Goal: Task Accomplishment & Management: Manage account settings

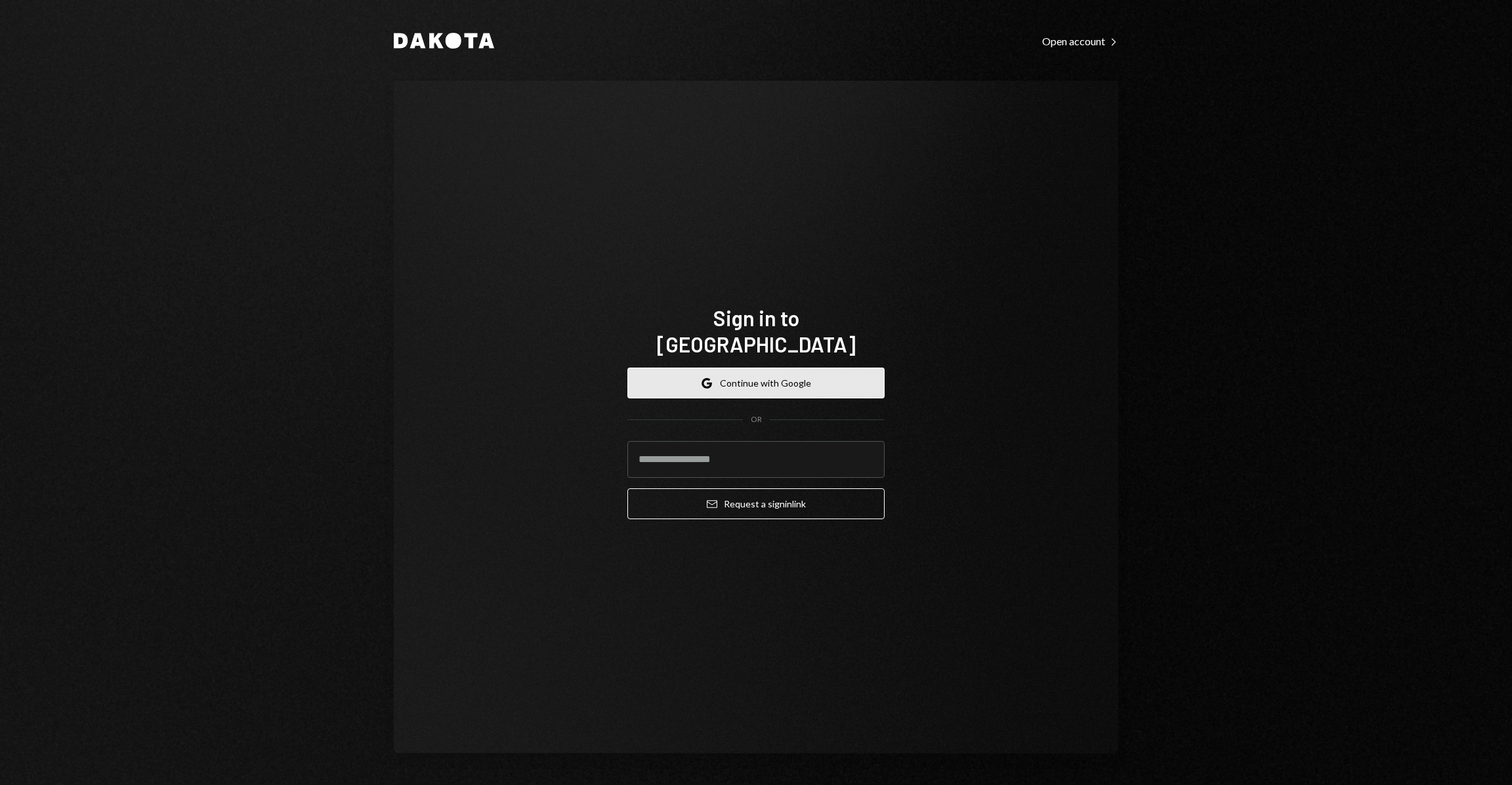
click at [745, 378] on button "Google Continue with Google" at bounding box center [756, 383] width 257 height 31
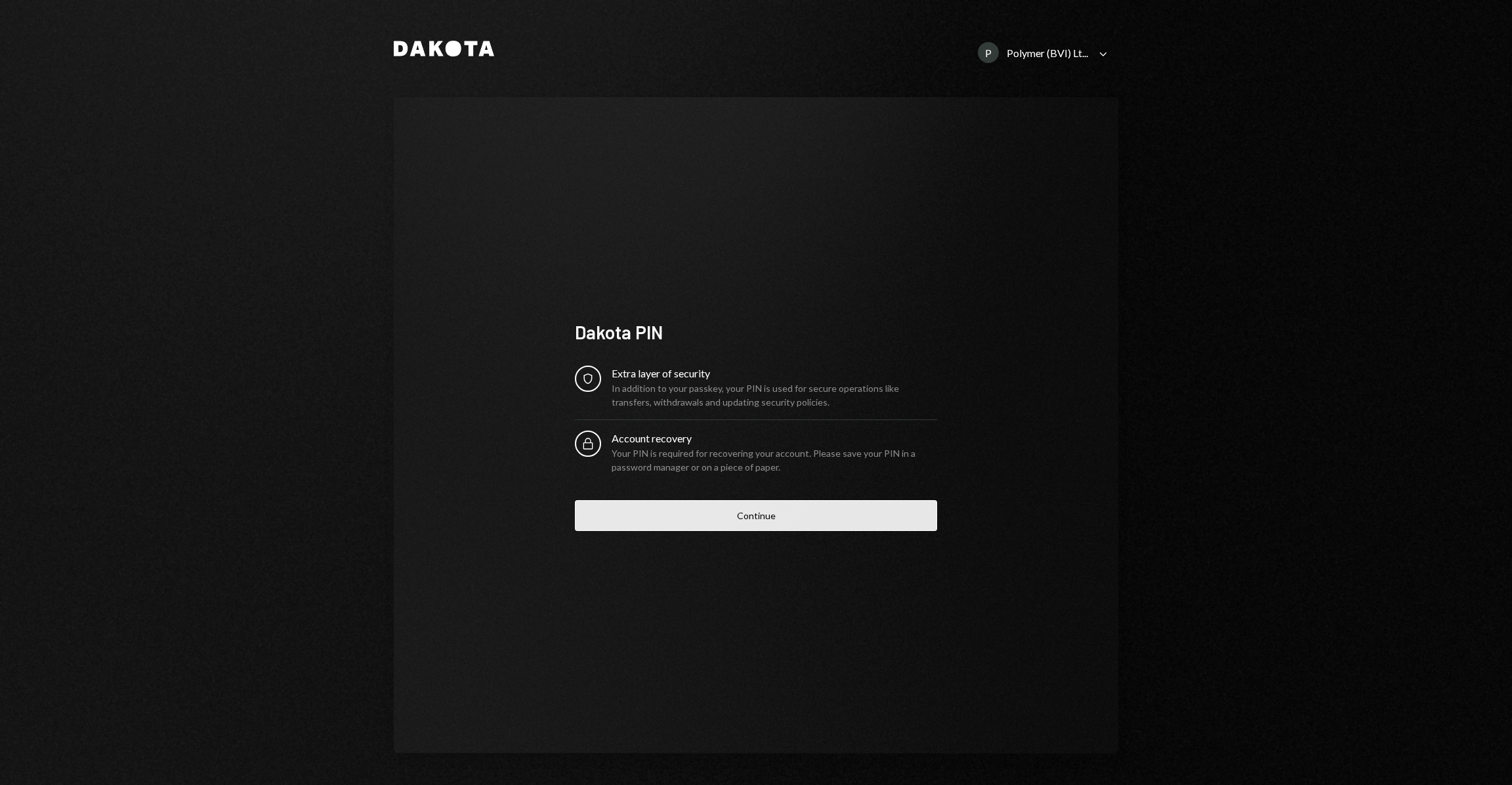
click at [804, 528] on button "Continue" at bounding box center [756, 515] width 362 height 31
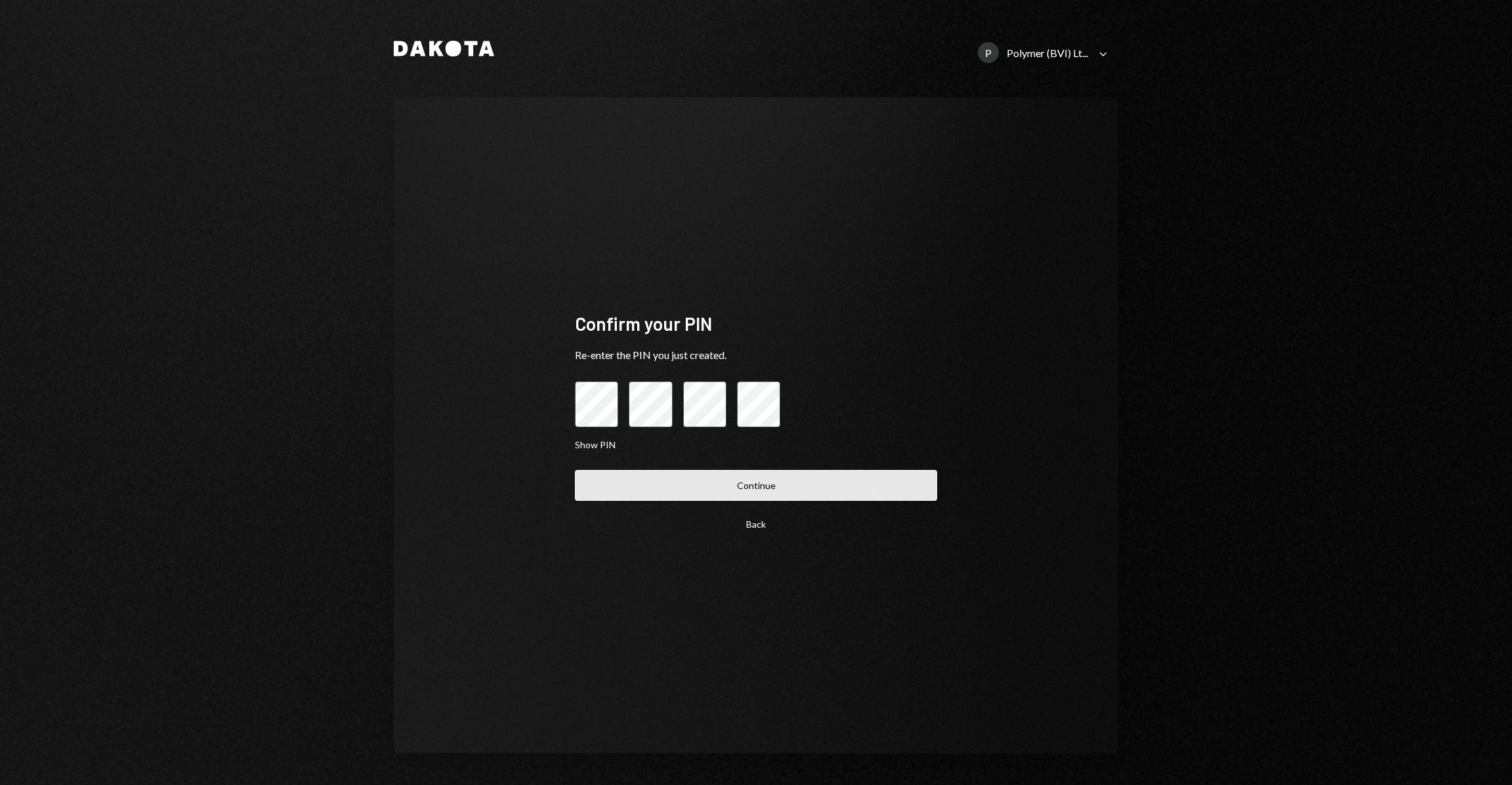
click at [740, 499] on button "Continue" at bounding box center [756, 485] width 362 height 31
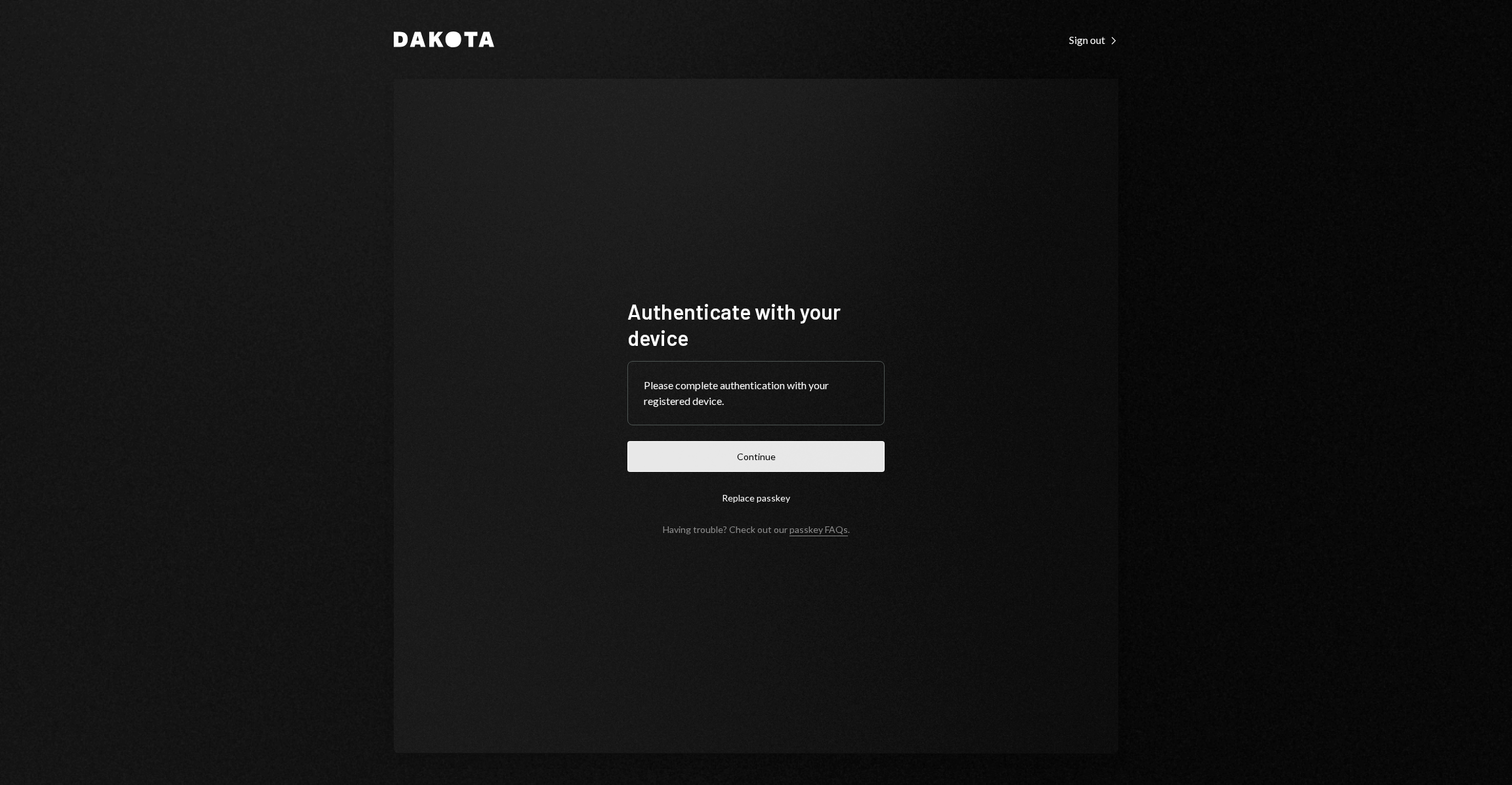
click at [774, 462] on button "Continue" at bounding box center [756, 456] width 257 height 31
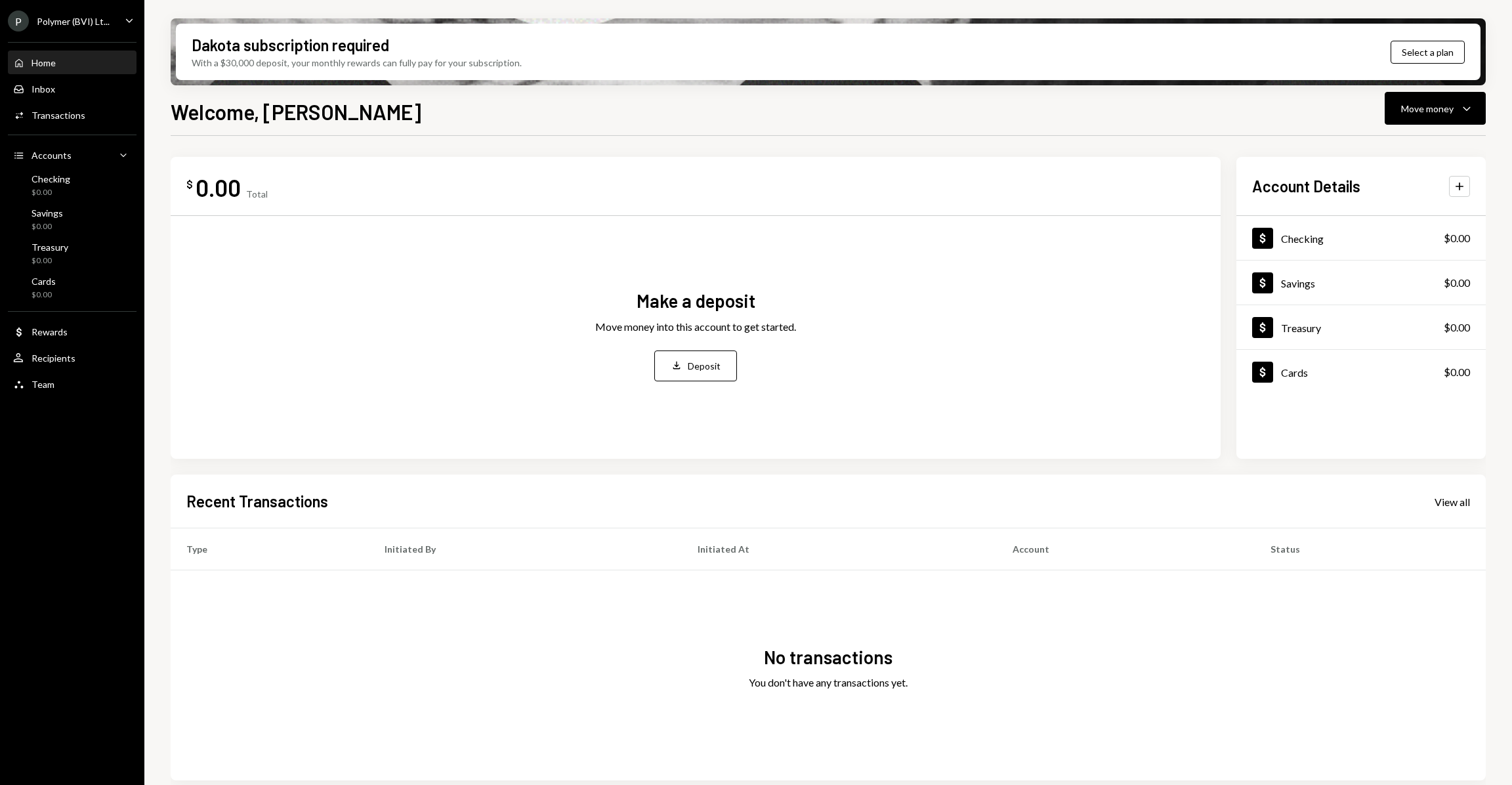
click at [129, 19] on icon "Caret Down" at bounding box center [130, 20] width 15 height 15
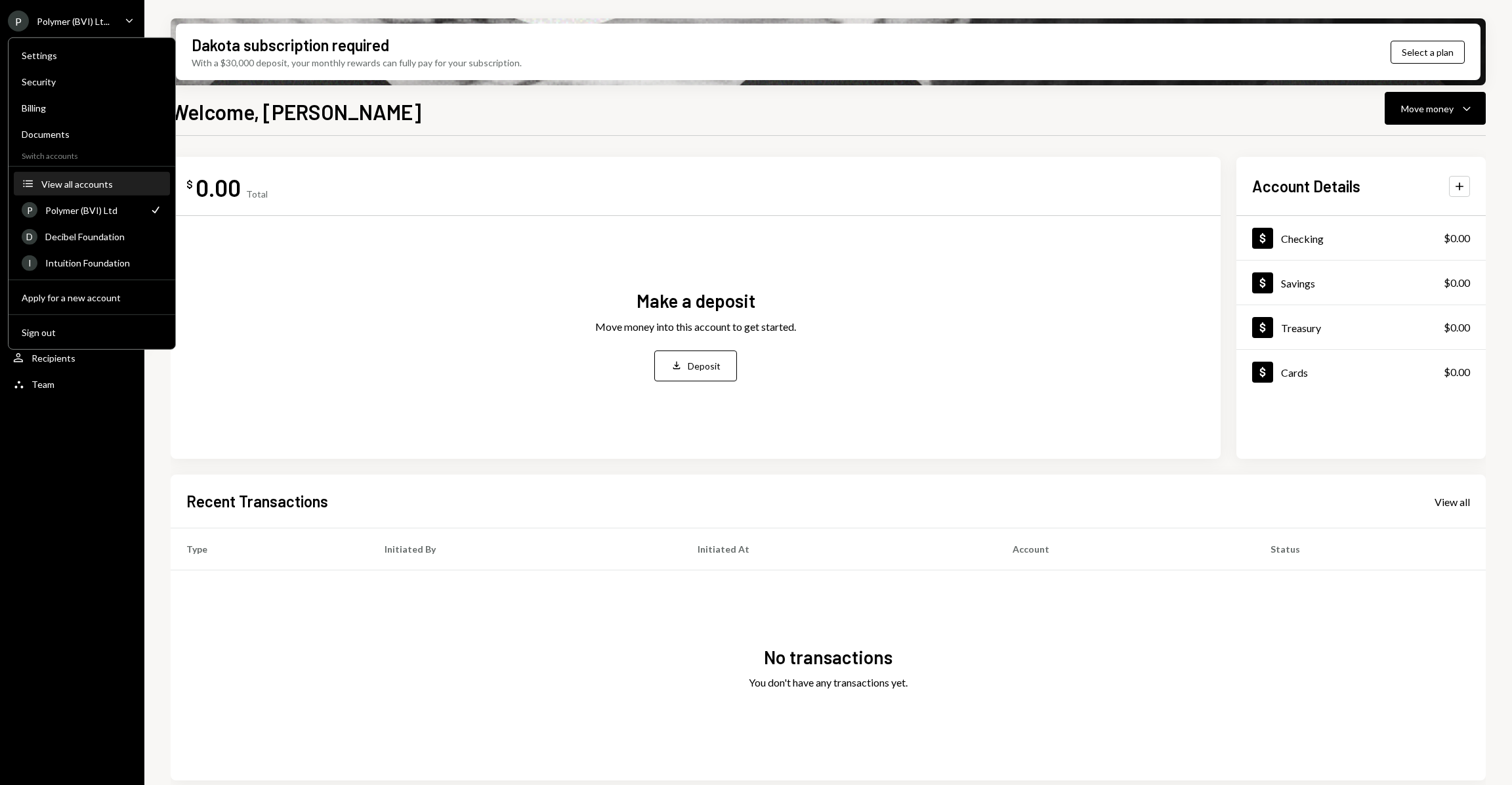
click at [94, 187] on div "View all accounts" at bounding box center [102, 183] width 121 height 11
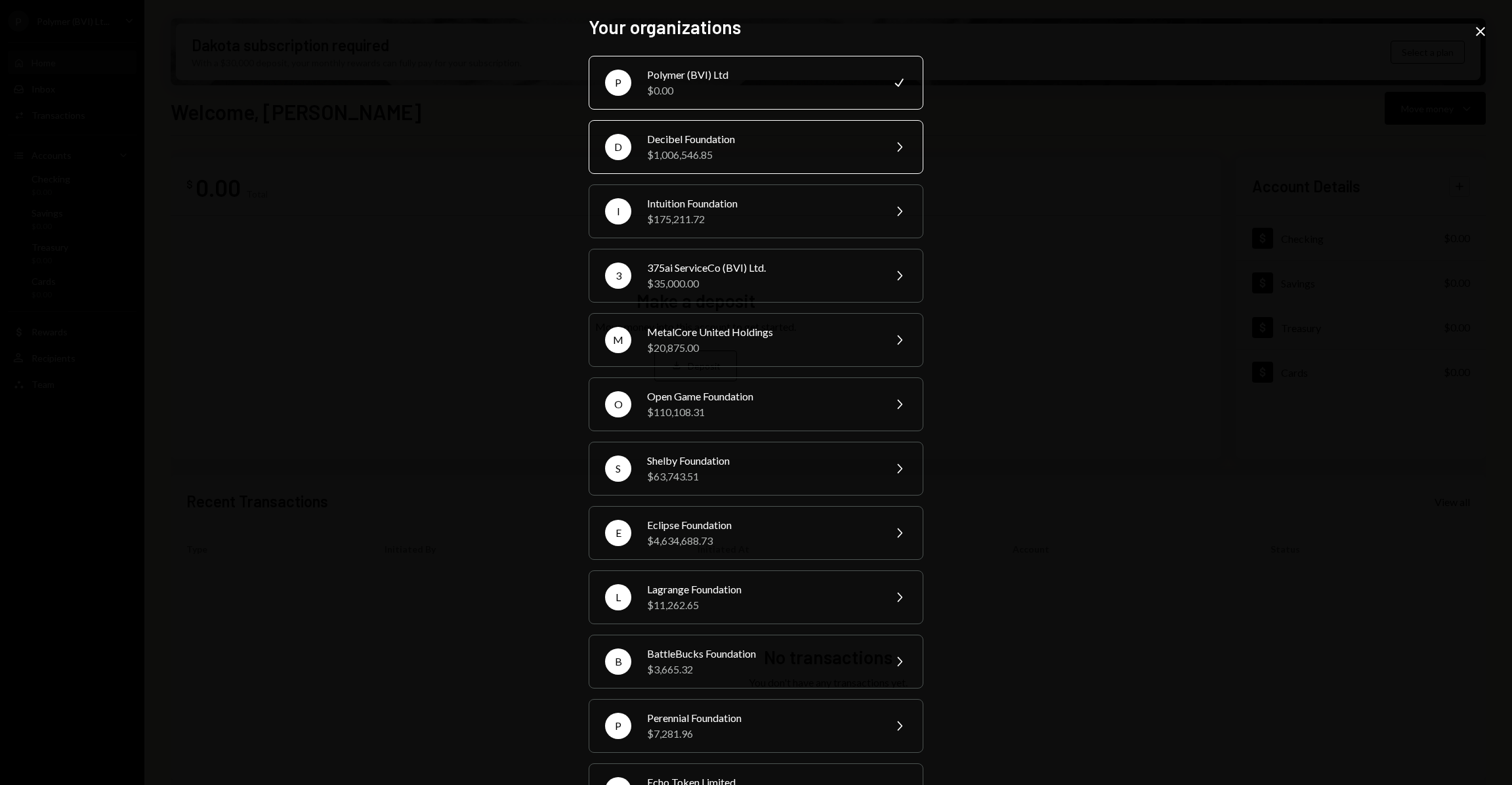
click at [743, 142] on div "Decibel Foundation" at bounding box center [761, 139] width 228 height 16
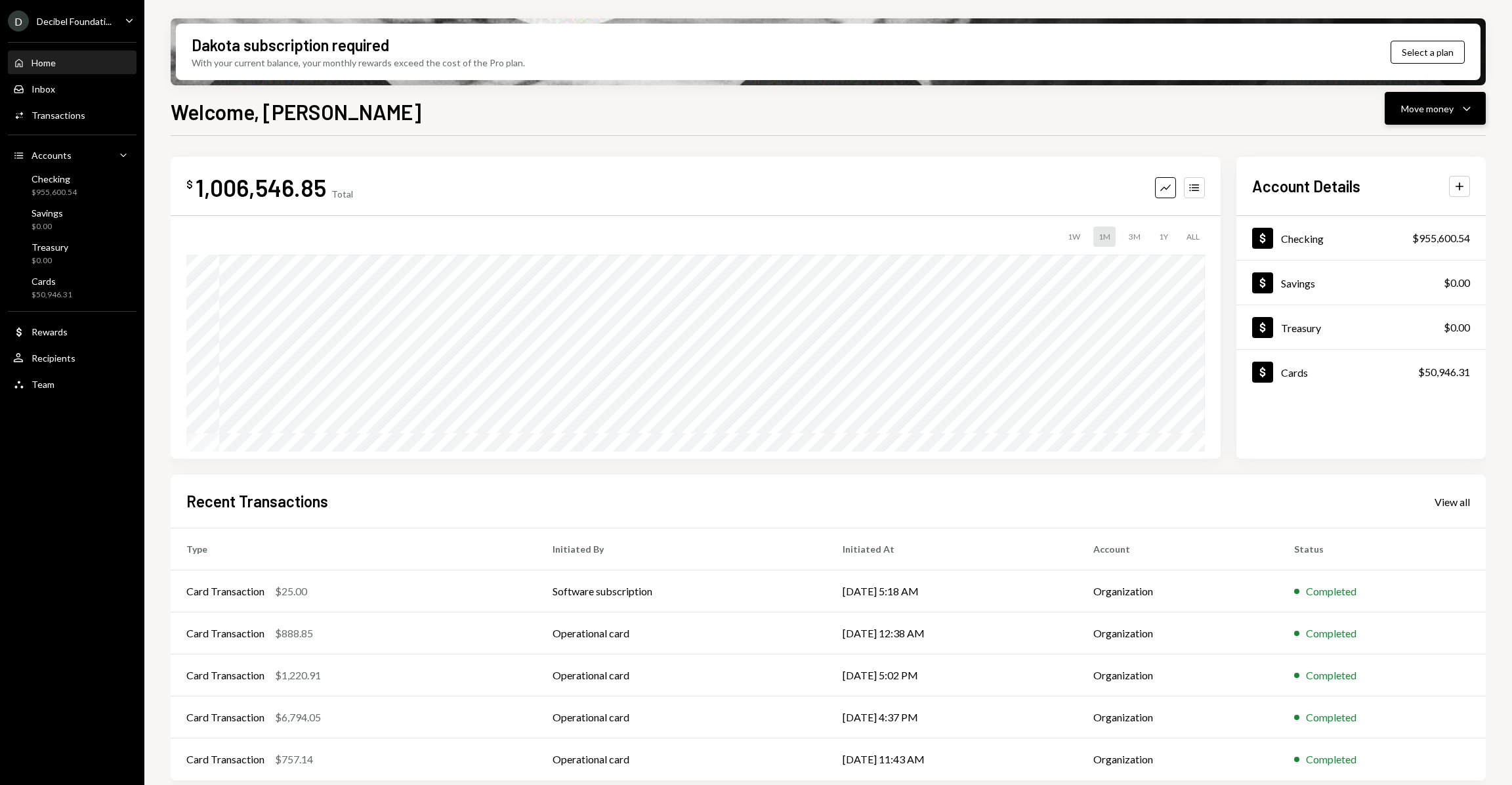
click at [1433, 107] on div "Move money" at bounding box center [1427, 109] width 52 height 14
click at [1403, 155] on div "Withdraw Send" at bounding box center [1415, 147] width 131 height 30
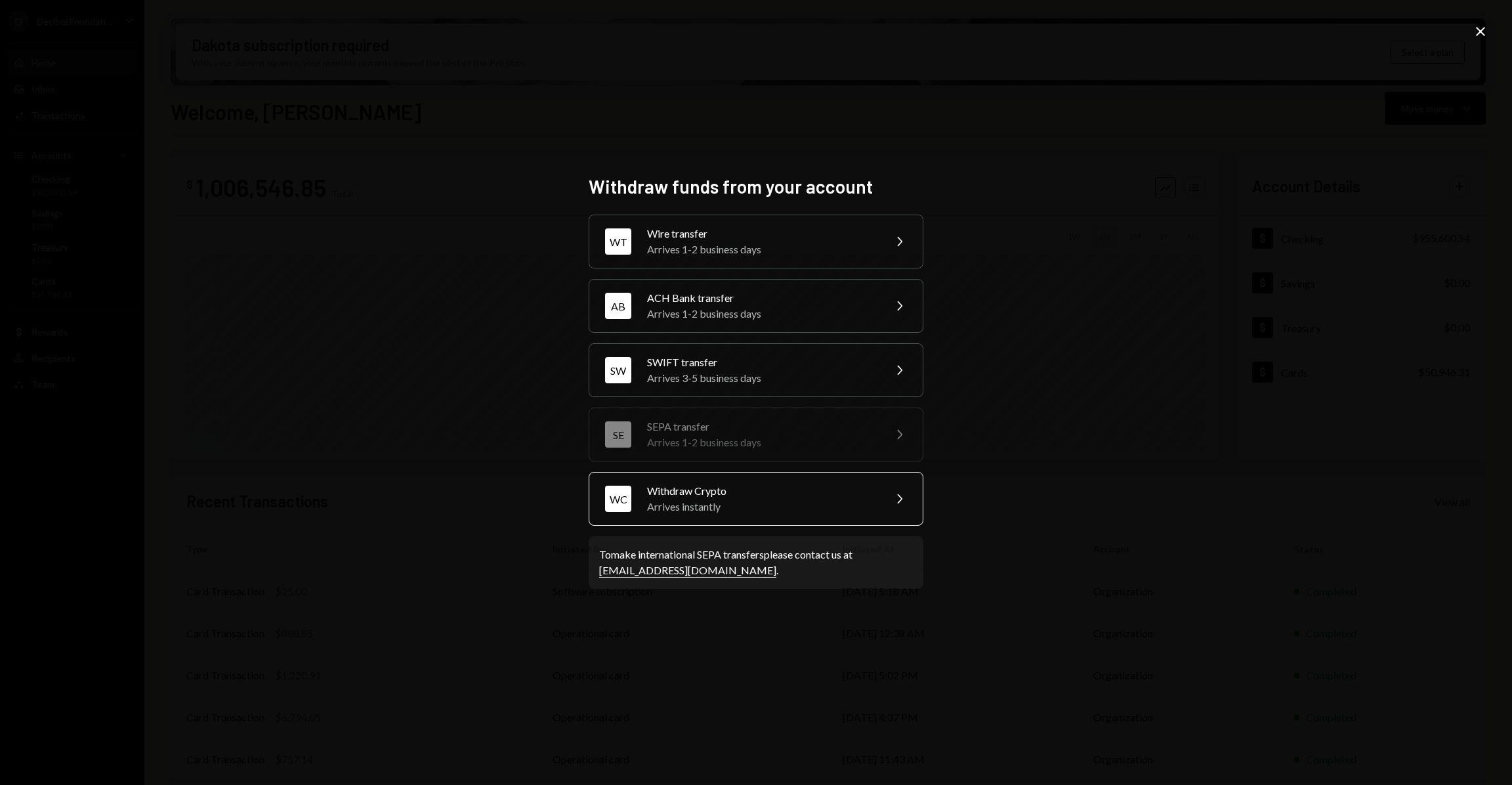
click at [704, 508] on div "Arrives instantly" at bounding box center [761, 507] width 228 height 16
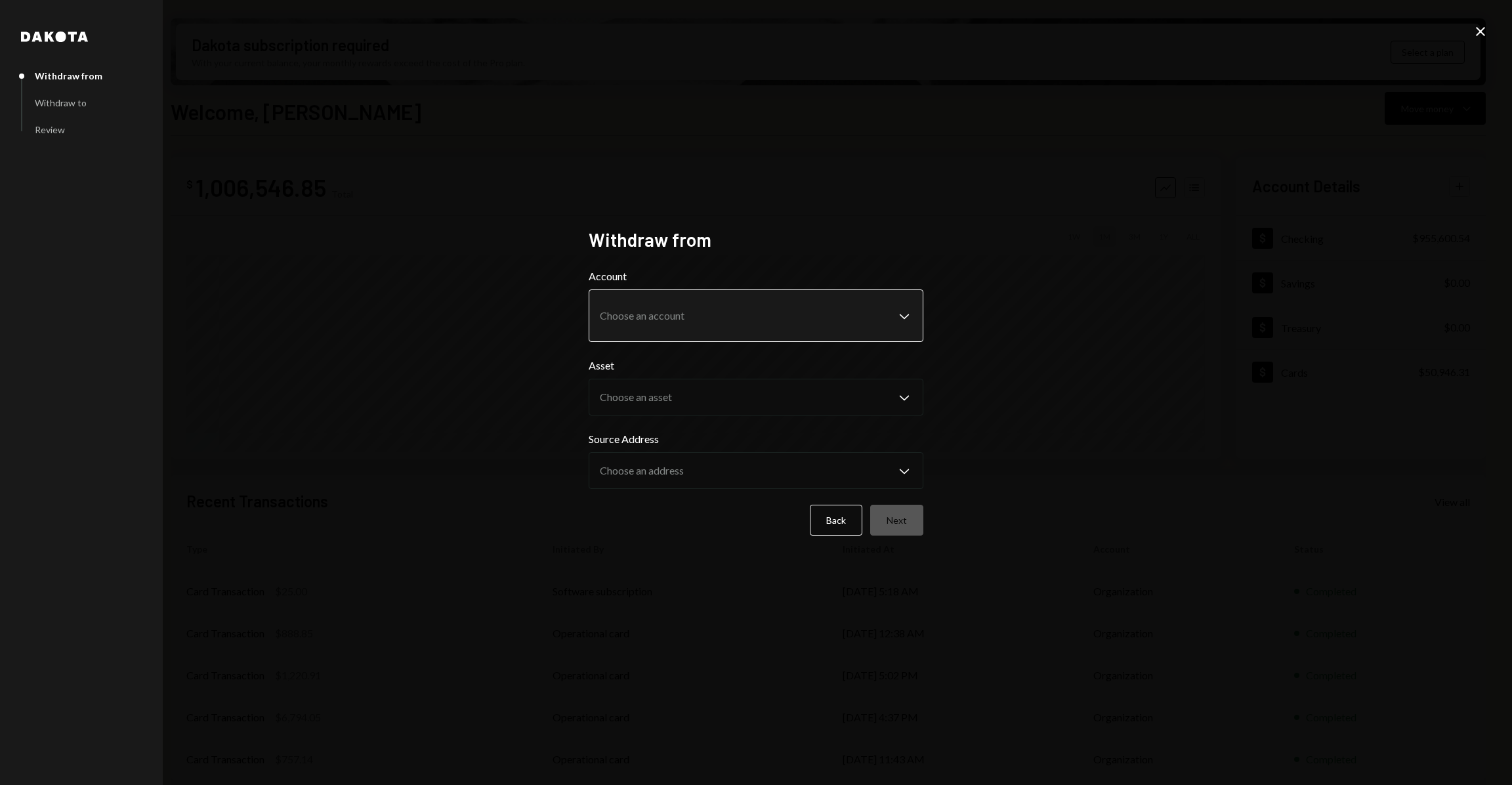
click at [700, 308] on body "D Decibel Foundati... Caret Down Home Home Inbox Inbox Activities Transactions …" at bounding box center [756, 392] width 1512 height 785
click at [1473, 35] on icon "Close" at bounding box center [1481, 31] width 16 height 16
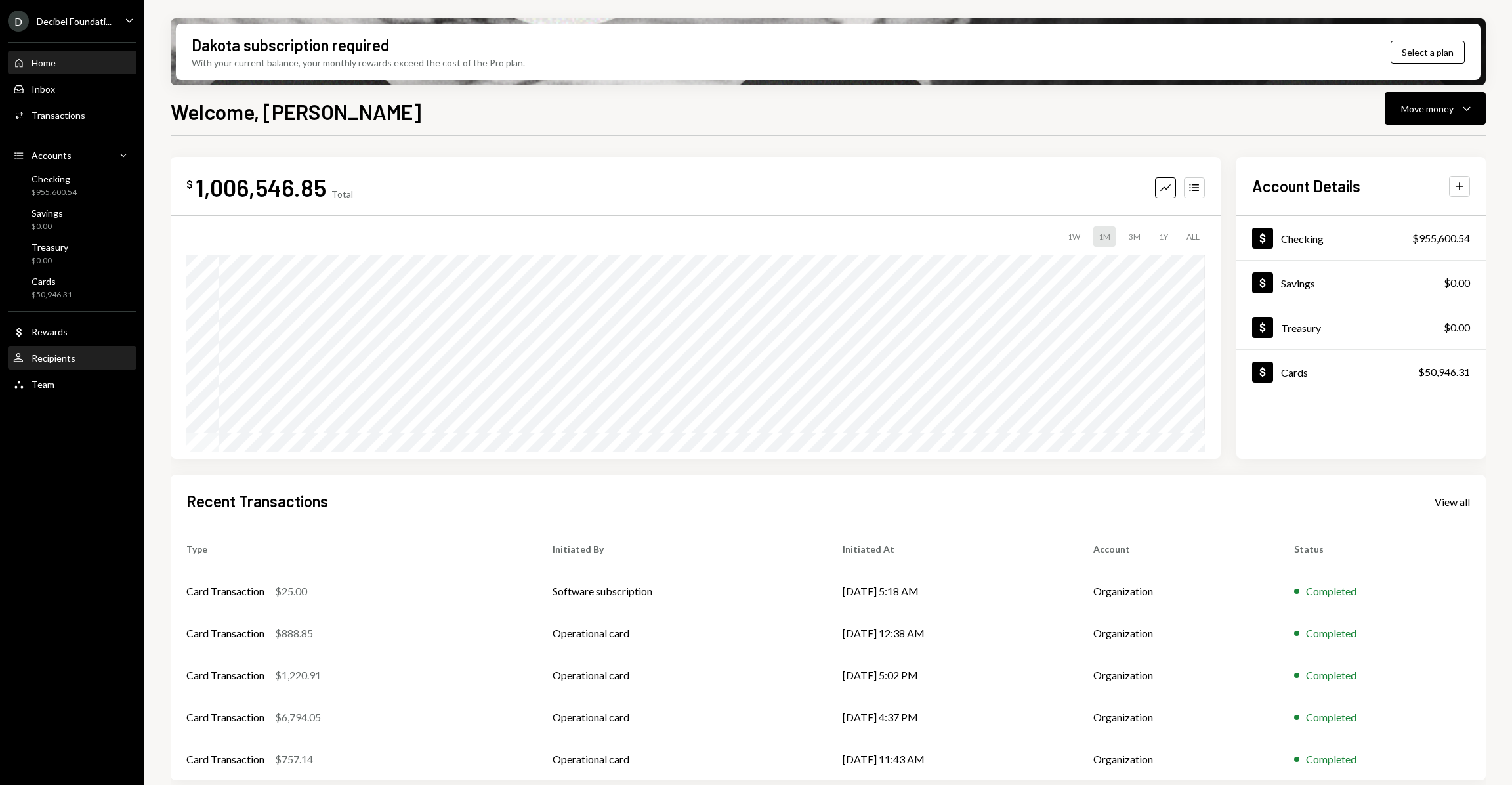
click at [55, 362] on div "Recipients" at bounding box center [53, 358] width 44 height 11
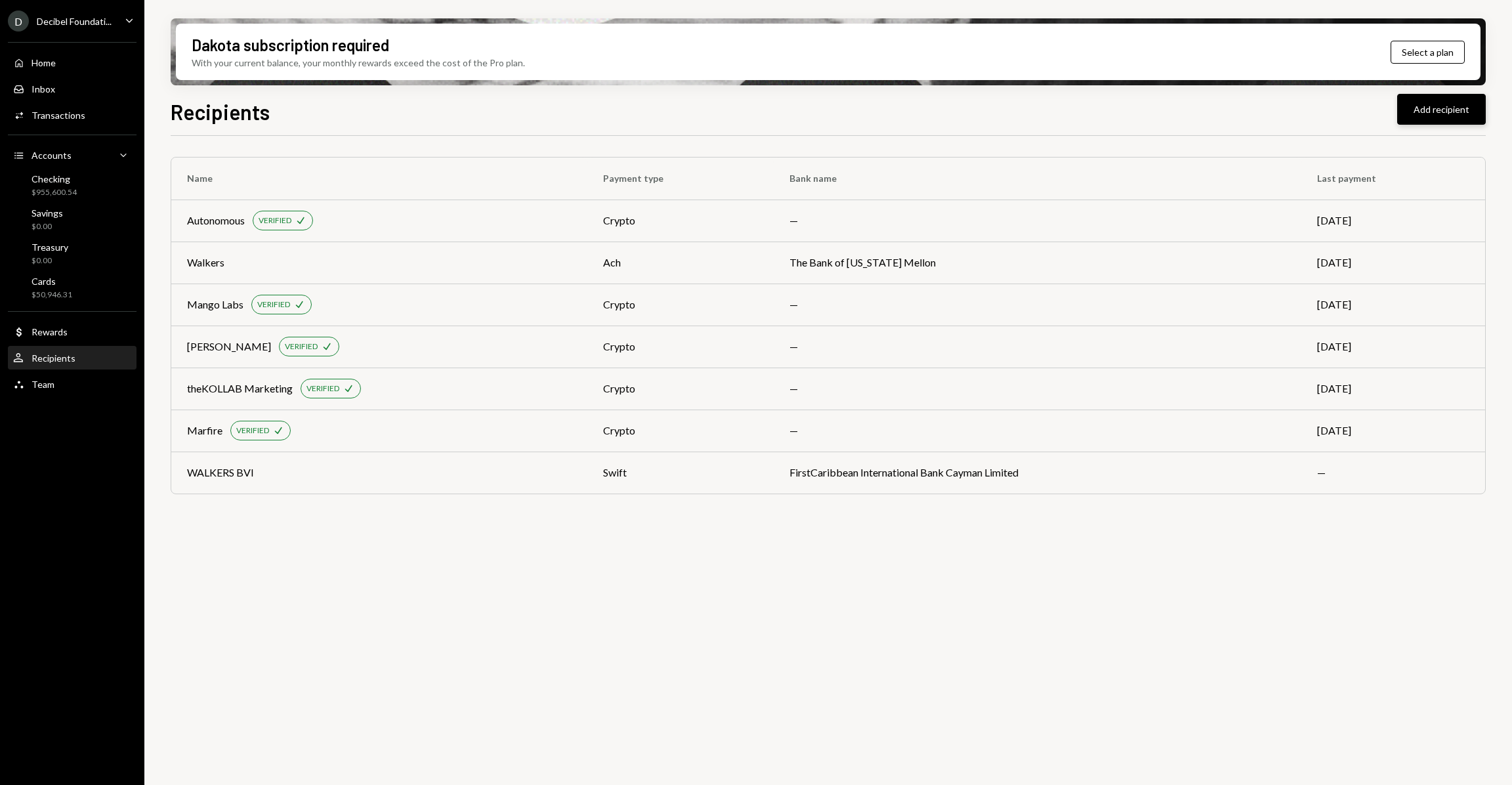
click at [1416, 123] on button "Add recipient" at bounding box center [1442, 109] width 89 height 31
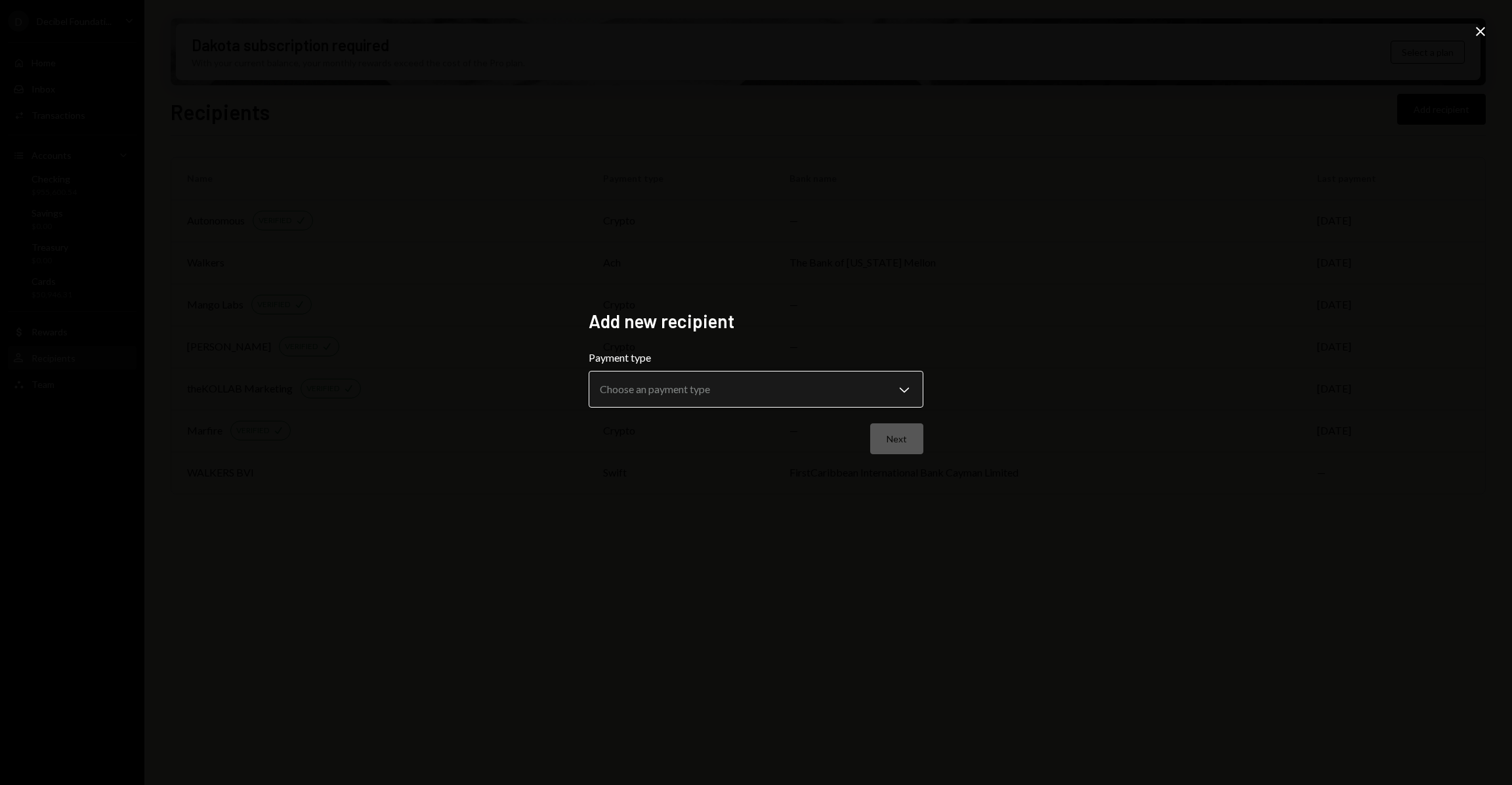
click at [782, 380] on body "**********" at bounding box center [756, 392] width 1512 height 785
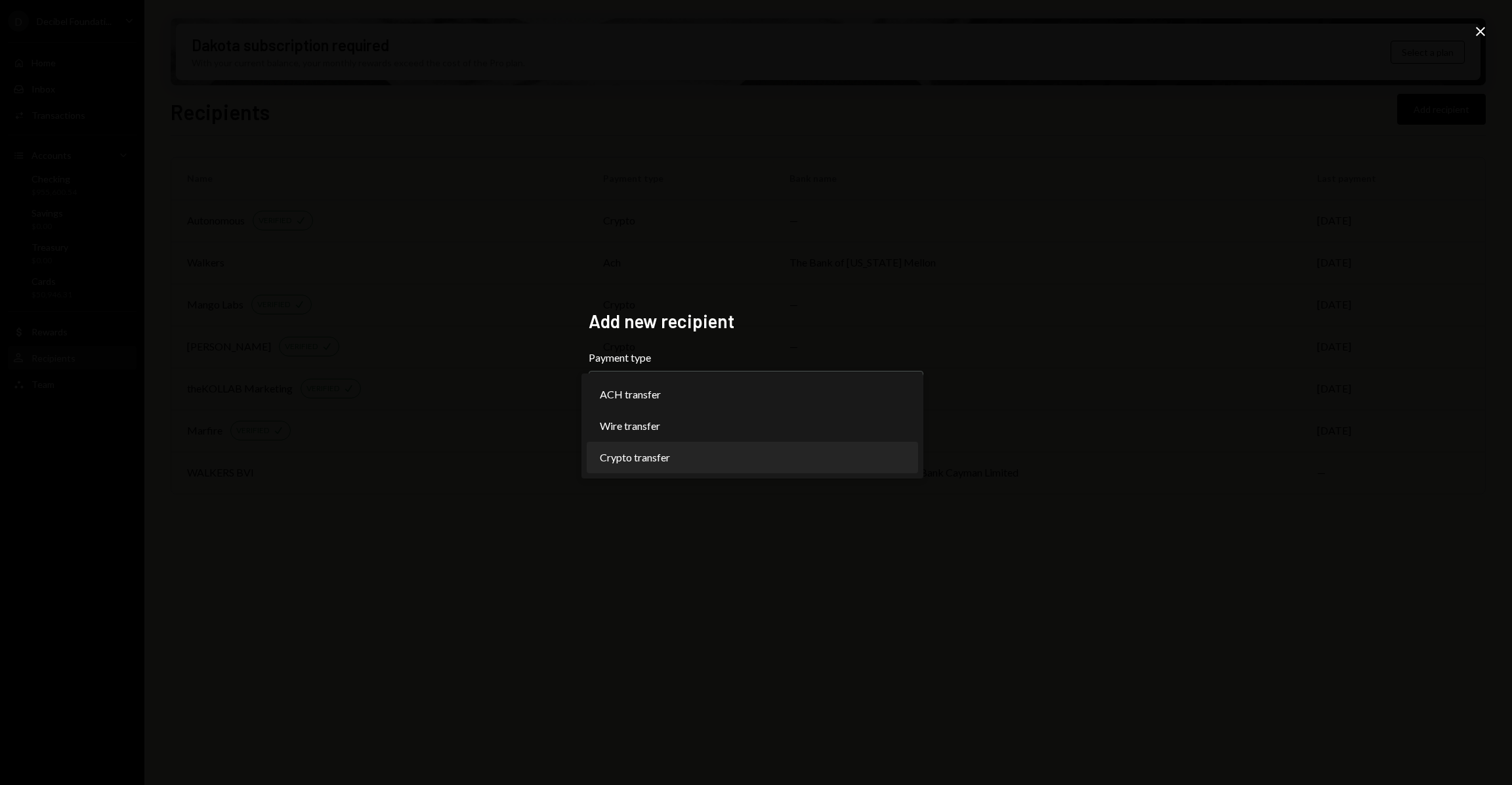
select select "******"
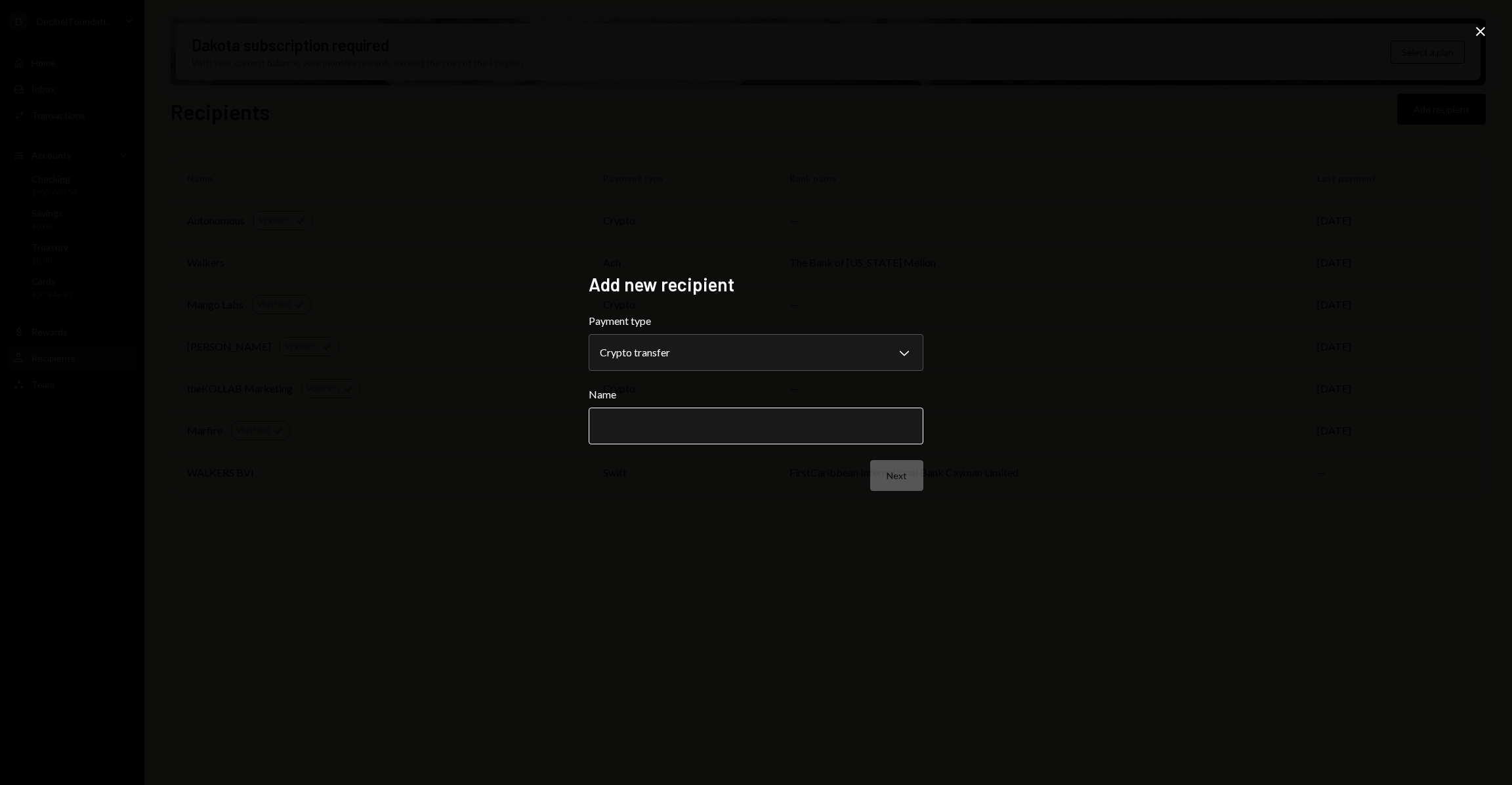
click at [672, 420] on input "Name" at bounding box center [756, 426] width 334 height 36
paste input "**********"
type input "**********"
click at [880, 477] on button "Next" at bounding box center [896, 475] width 53 height 31
click at [749, 347] on body "D Decibel Foundati... Caret Down Home Home Inbox Inbox Activities Transactions …" at bounding box center [756, 392] width 1512 height 785
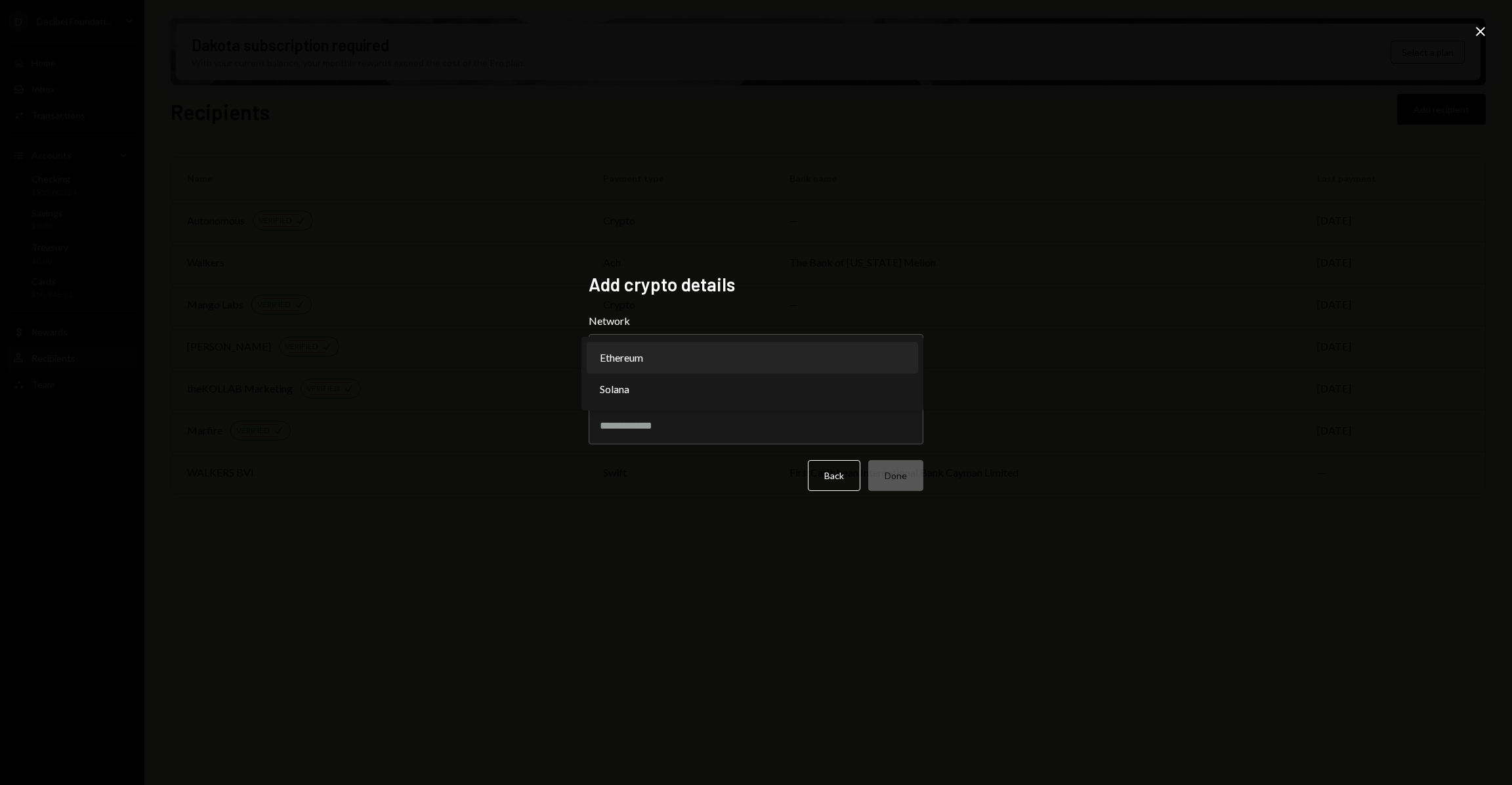
select select "**********"
click at [672, 421] on input "Address" at bounding box center [756, 426] width 334 height 36
click at [632, 429] on input "Address" at bounding box center [756, 426] width 334 height 36
paste input "**********"
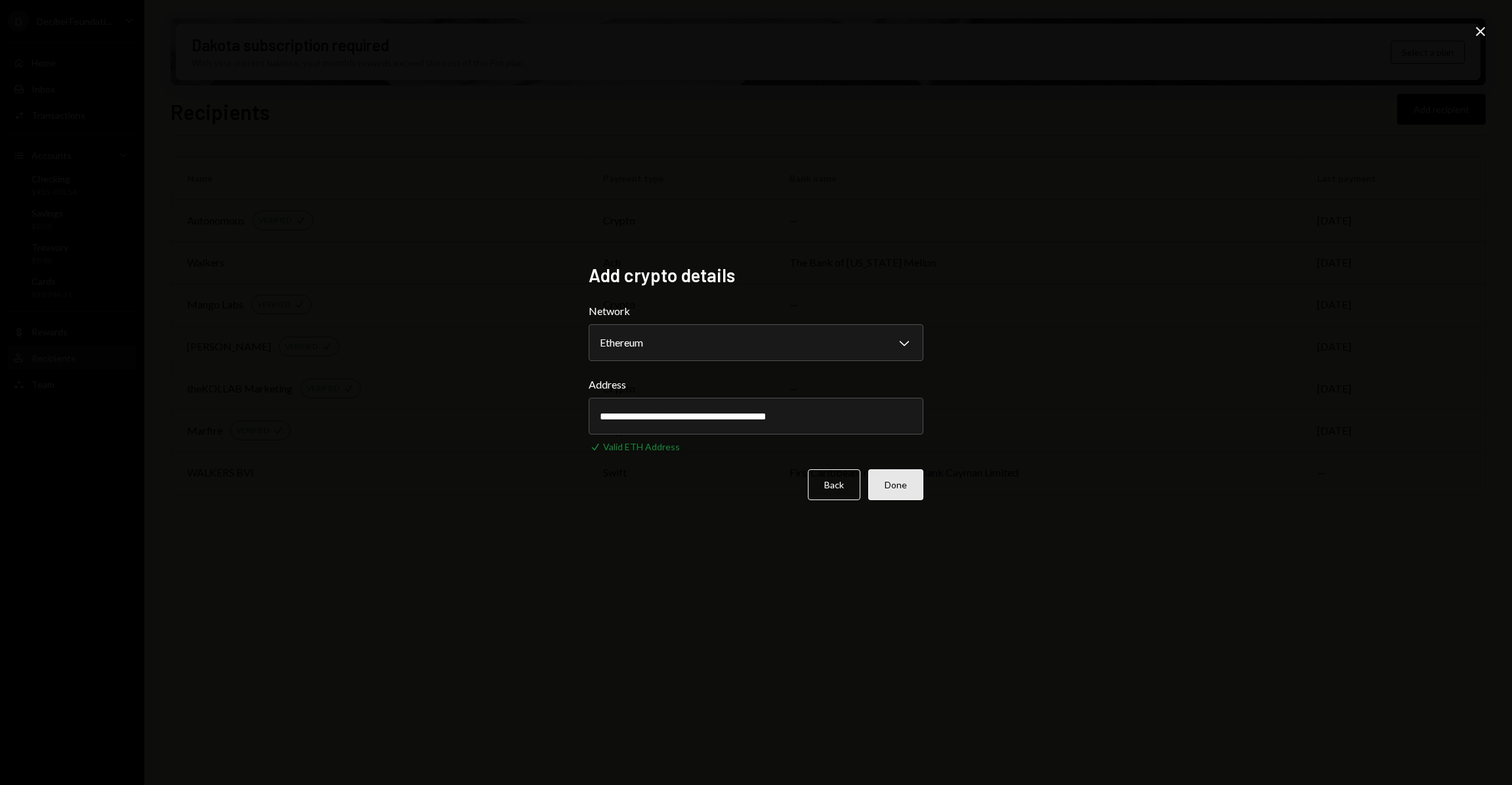
type input "**********"
click at [896, 482] on button "Done" at bounding box center [896, 485] width 55 height 31
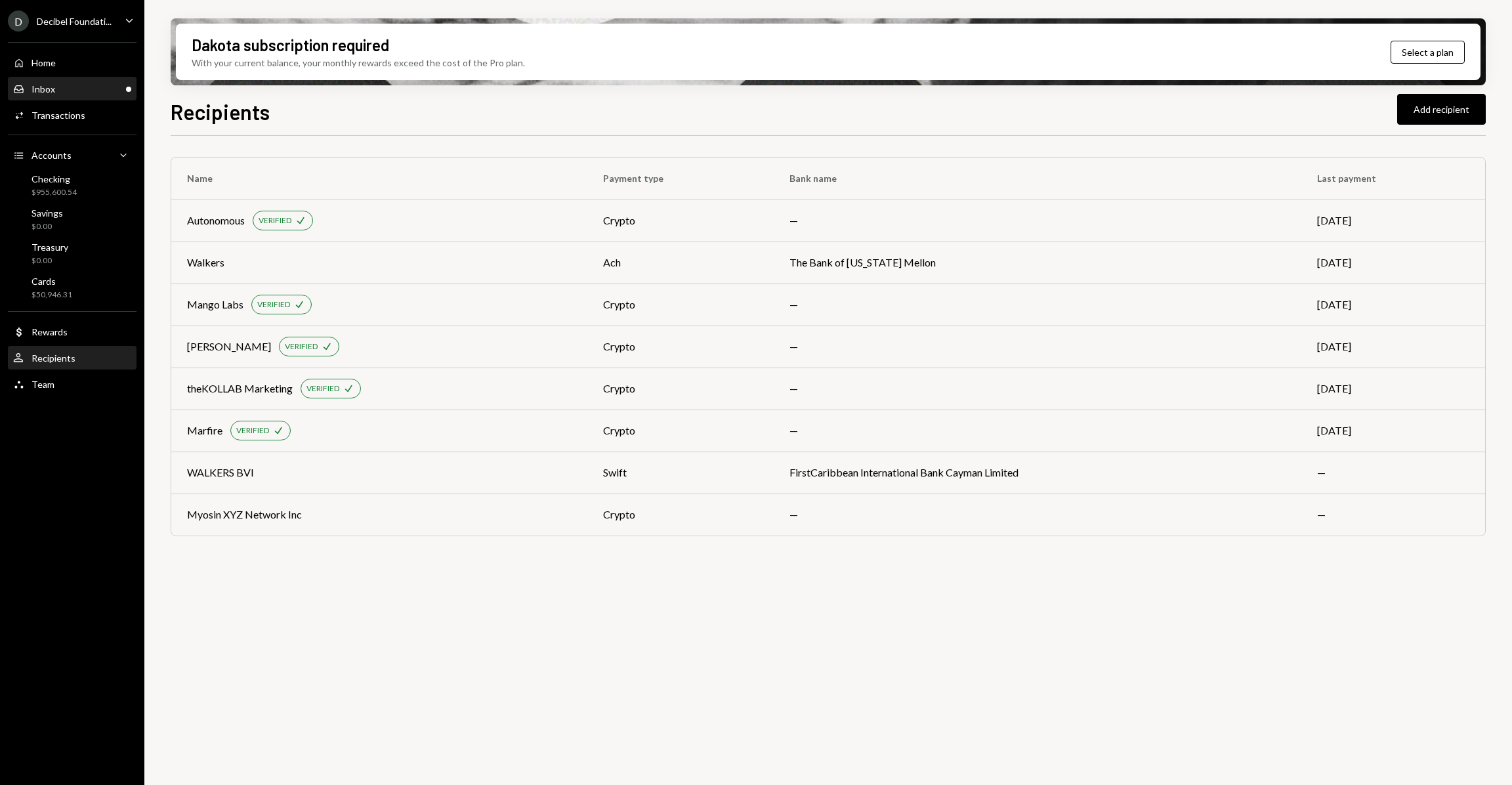
click at [73, 95] on div "Inbox Inbox" at bounding box center [72, 89] width 118 height 23
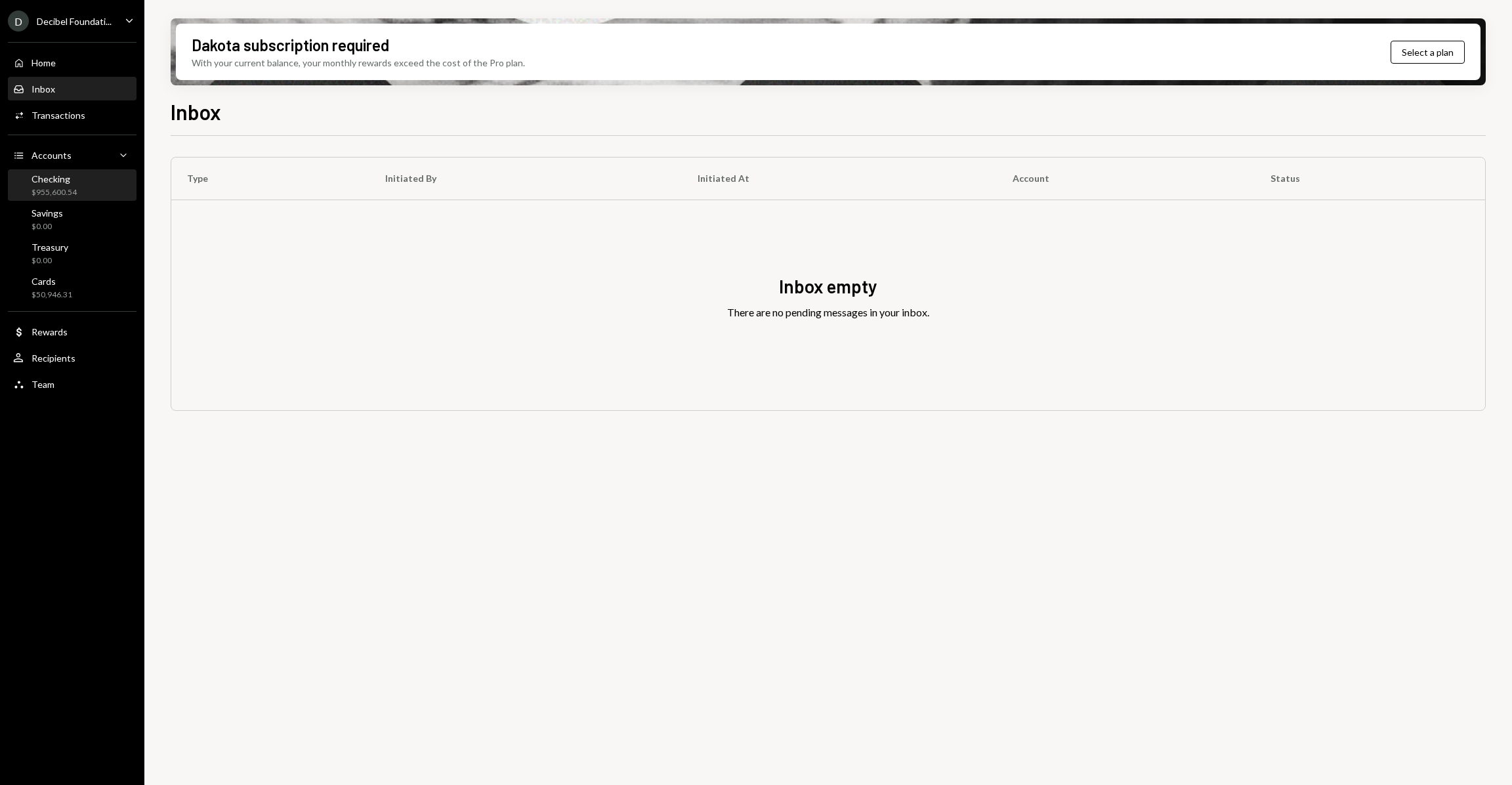
click at [56, 191] on div "$955,600.54" at bounding box center [54, 192] width 45 height 11
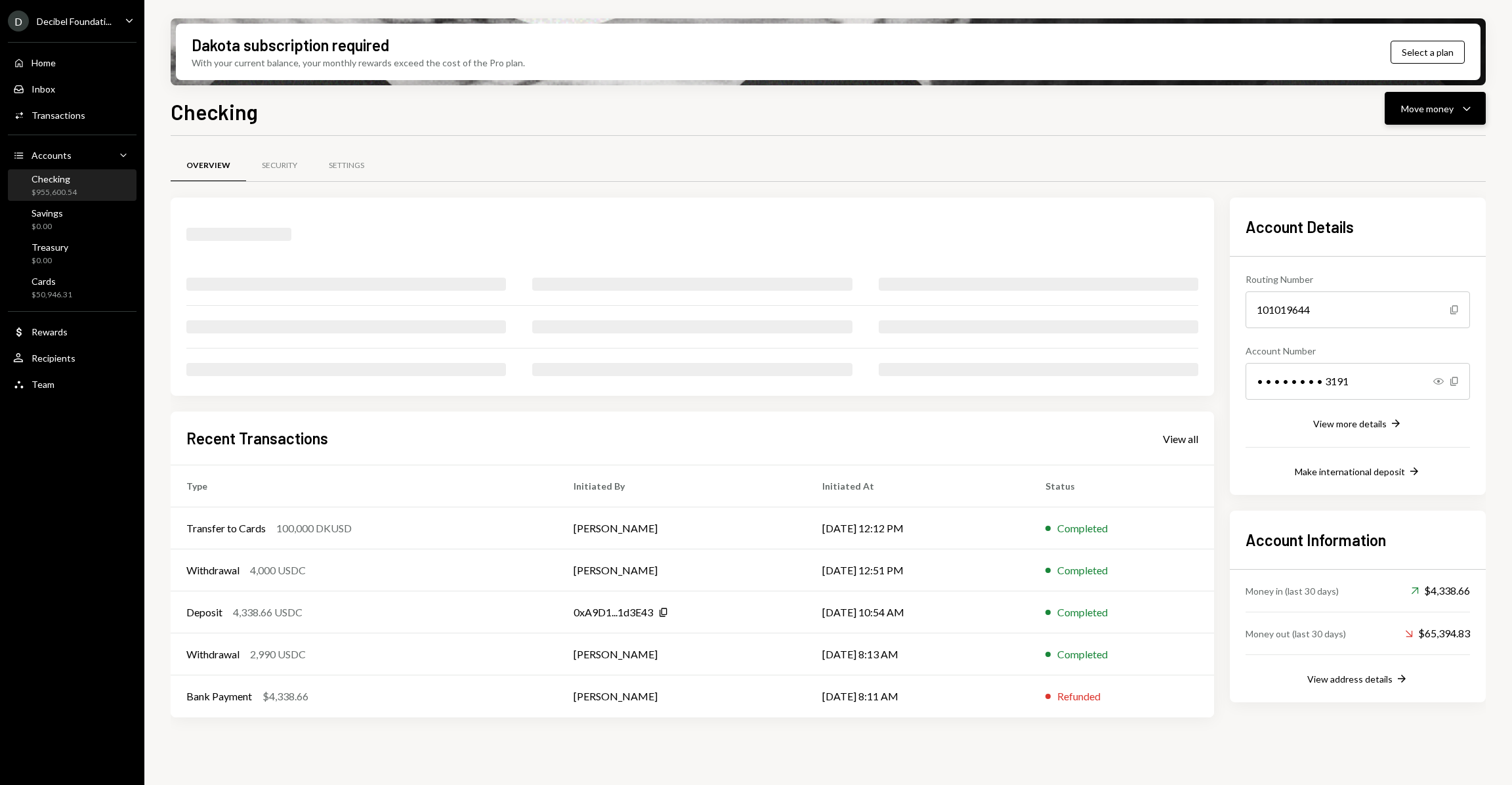
click at [1424, 109] on div "Move money" at bounding box center [1427, 109] width 52 height 14
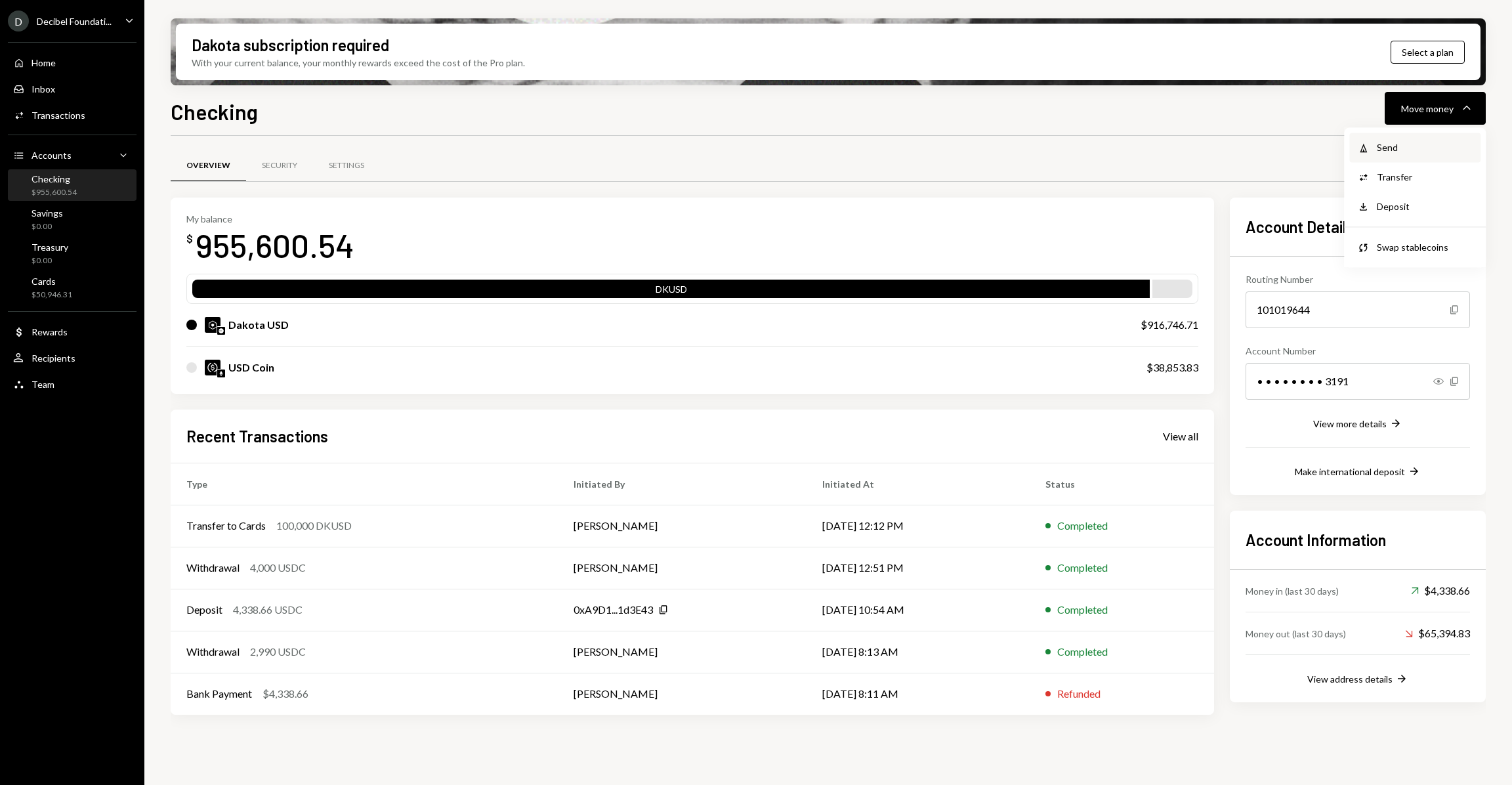
click at [1407, 138] on div "Withdraw Send" at bounding box center [1415, 147] width 131 height 30
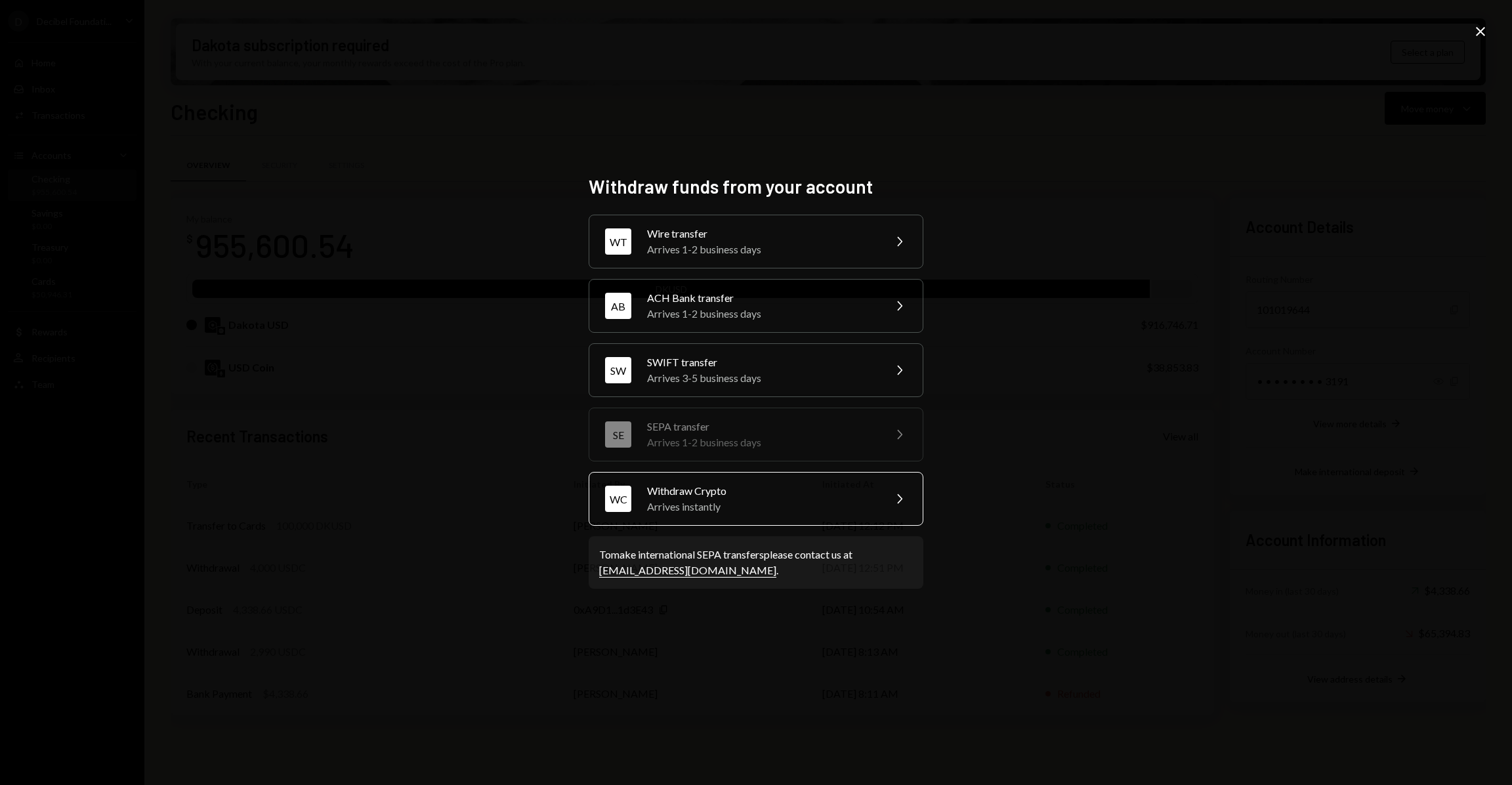
click at [742, 490] on div "Withdraw Crypto" at bounding box center [761, 491] width 228 height 16
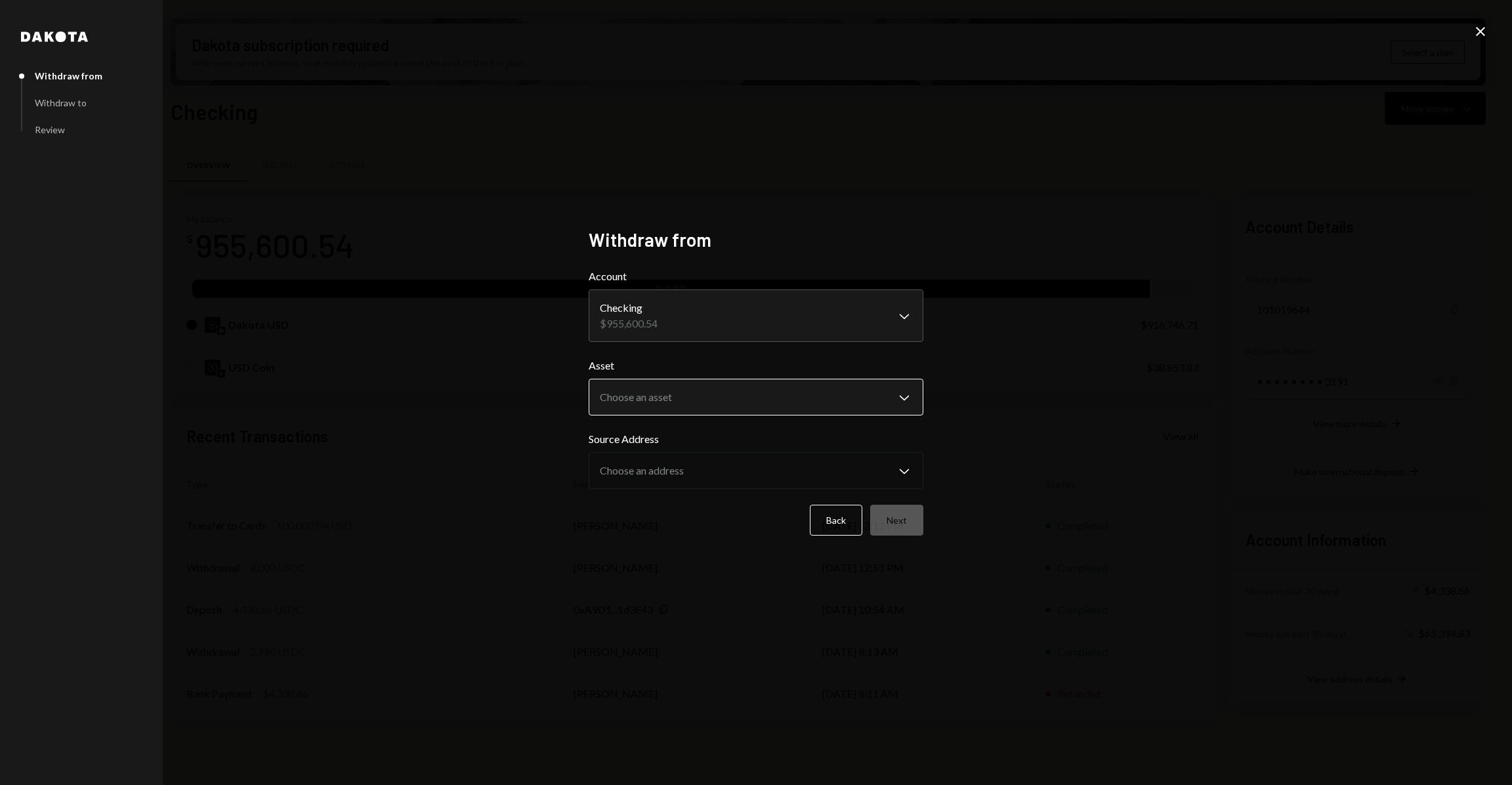
click at [691, 391] on body "D Decibel Foundati... Caret Down Home Home Inbox Inbox Activities Transactions …" at bounding box center [756, 392] width 1512 height 785
select select "****"
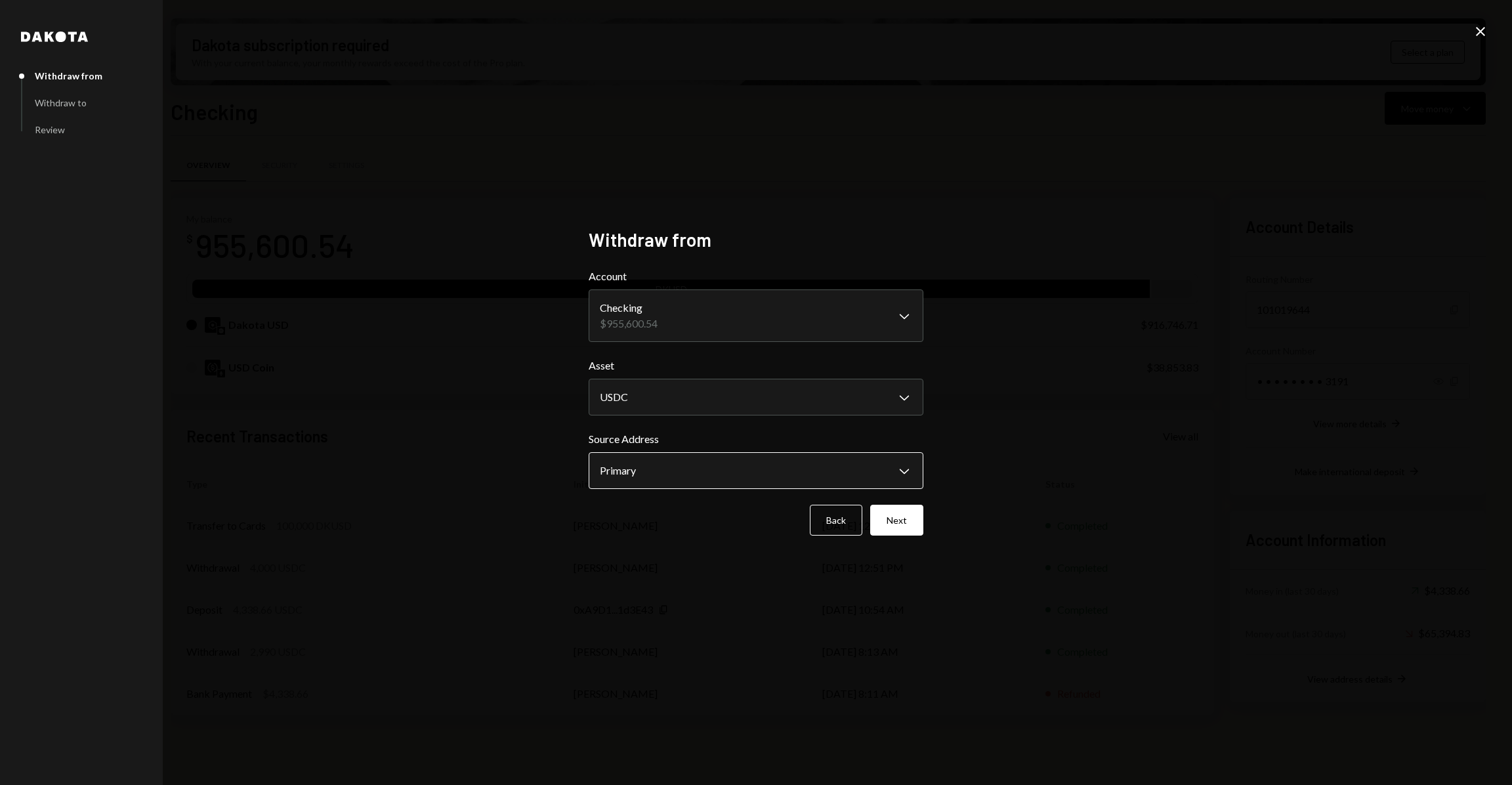
click at [672, 470] on body "D Decibel Foundati... Caret Down Home Home Inbox Inbox Activities Transactions …" at bounding box center [756, 392] width 1512 height 785
click at [916, 530] on button "Next" at bounding box center [896, 520] width 53 height 31
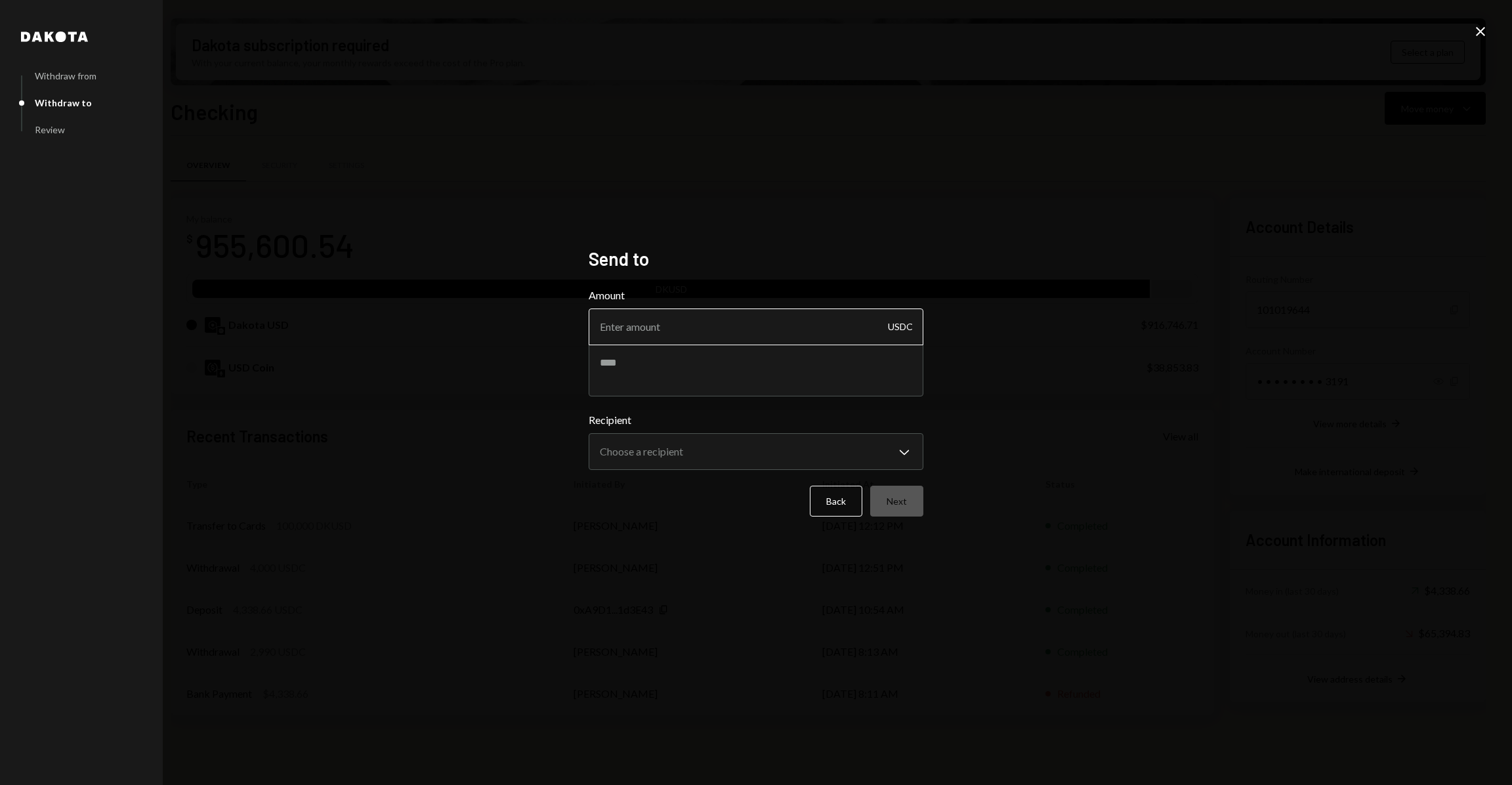
click at [699, 332] on input "Amount" at bounding box center [756, 327] width 334 height 36
type input "9500"
click at [658, 447] on body "D Decibel Foundati... Caret Down Home Home Inbox Inbox Activities Transactions …" at bounding box center [756, 392] width 1512 height 785
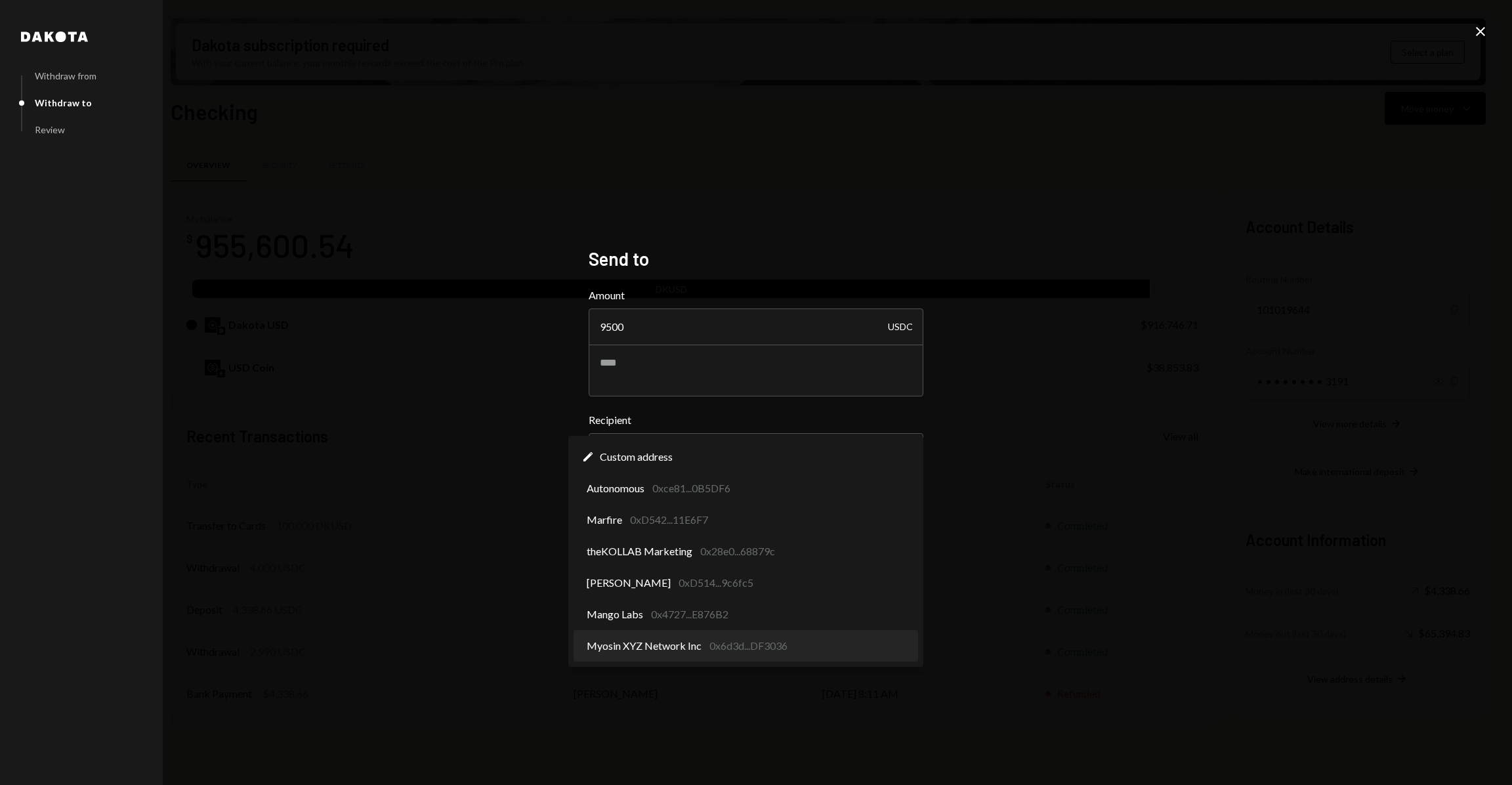
select select "**********"
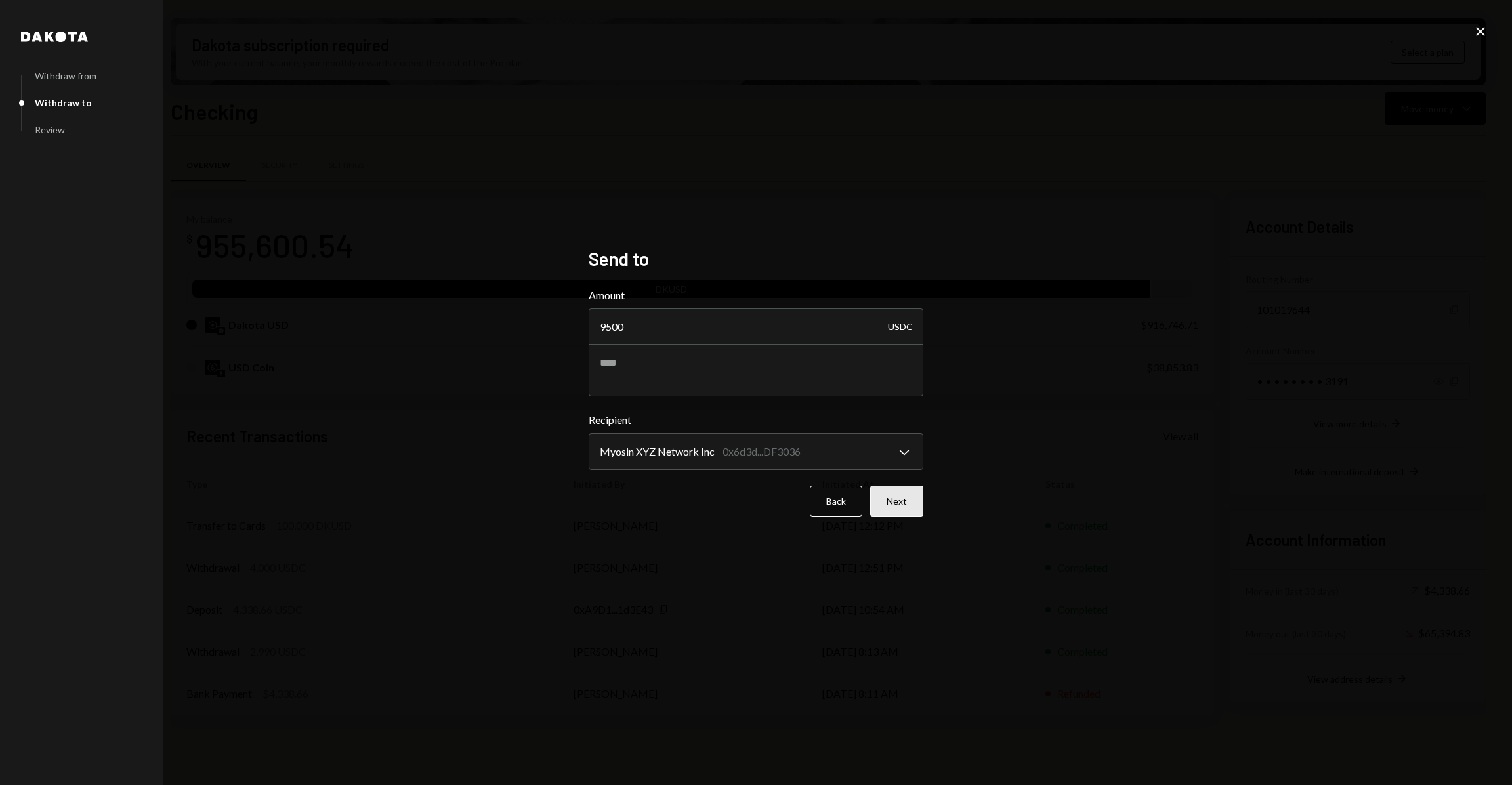
click at [903, 504] on button "Next" at bounding box center [896, 501] width 53 height 31
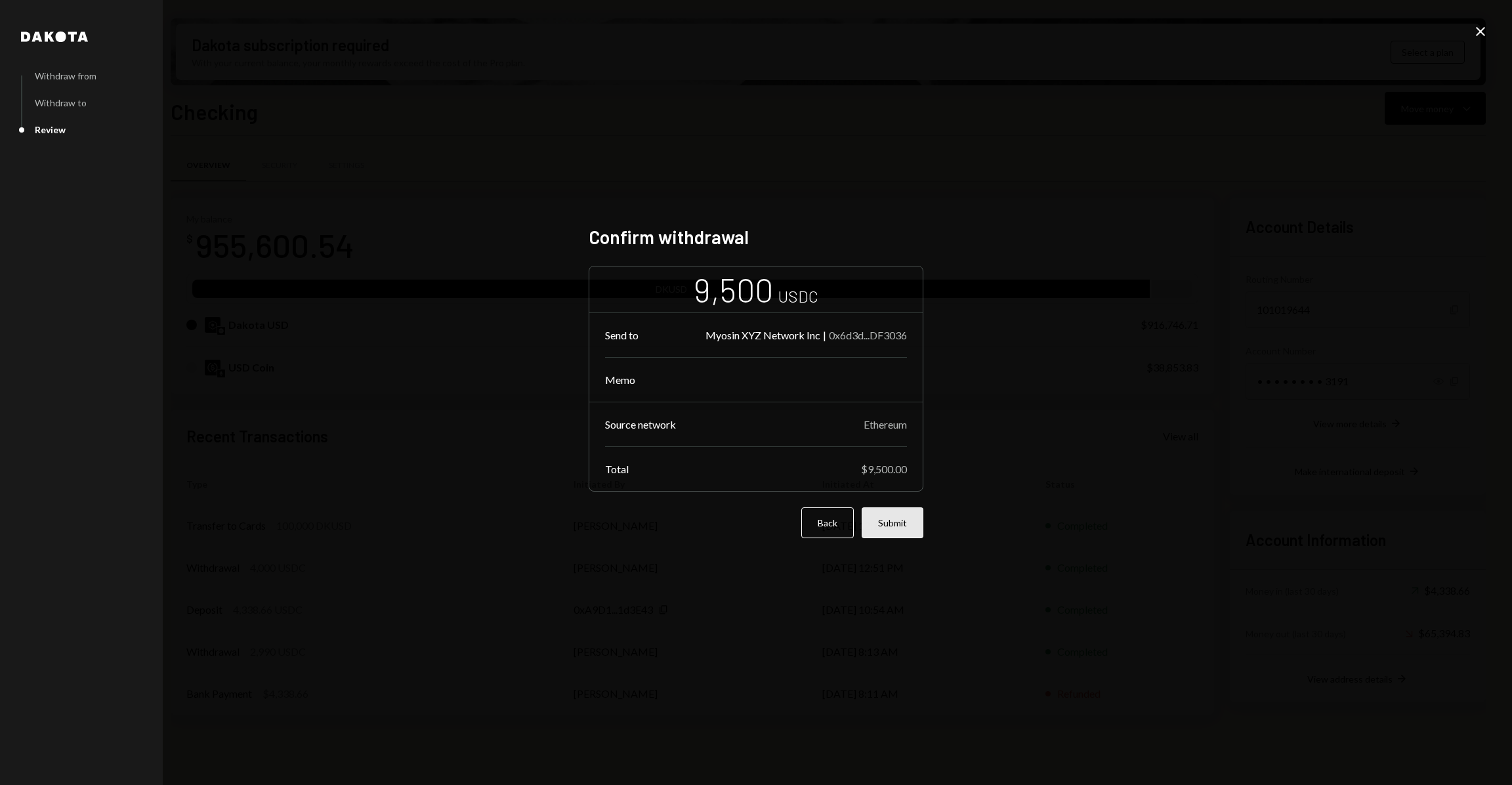
click at [911, 524] on button "Submit" at bounding box center [893, 523] width 62 height 31
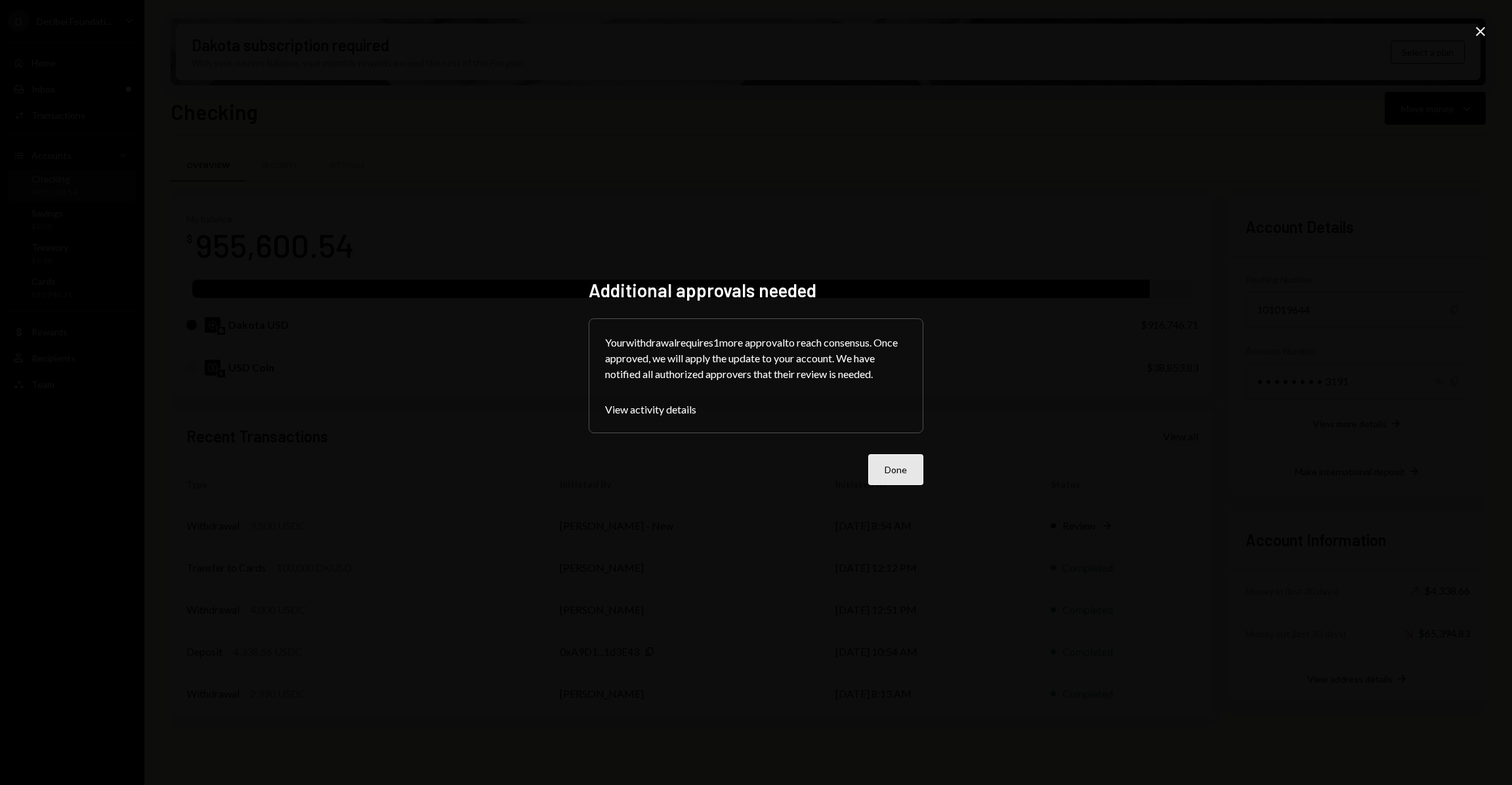
click at [885, 463] on button "Done" at bounding box center [896, 469] width 55 height 31
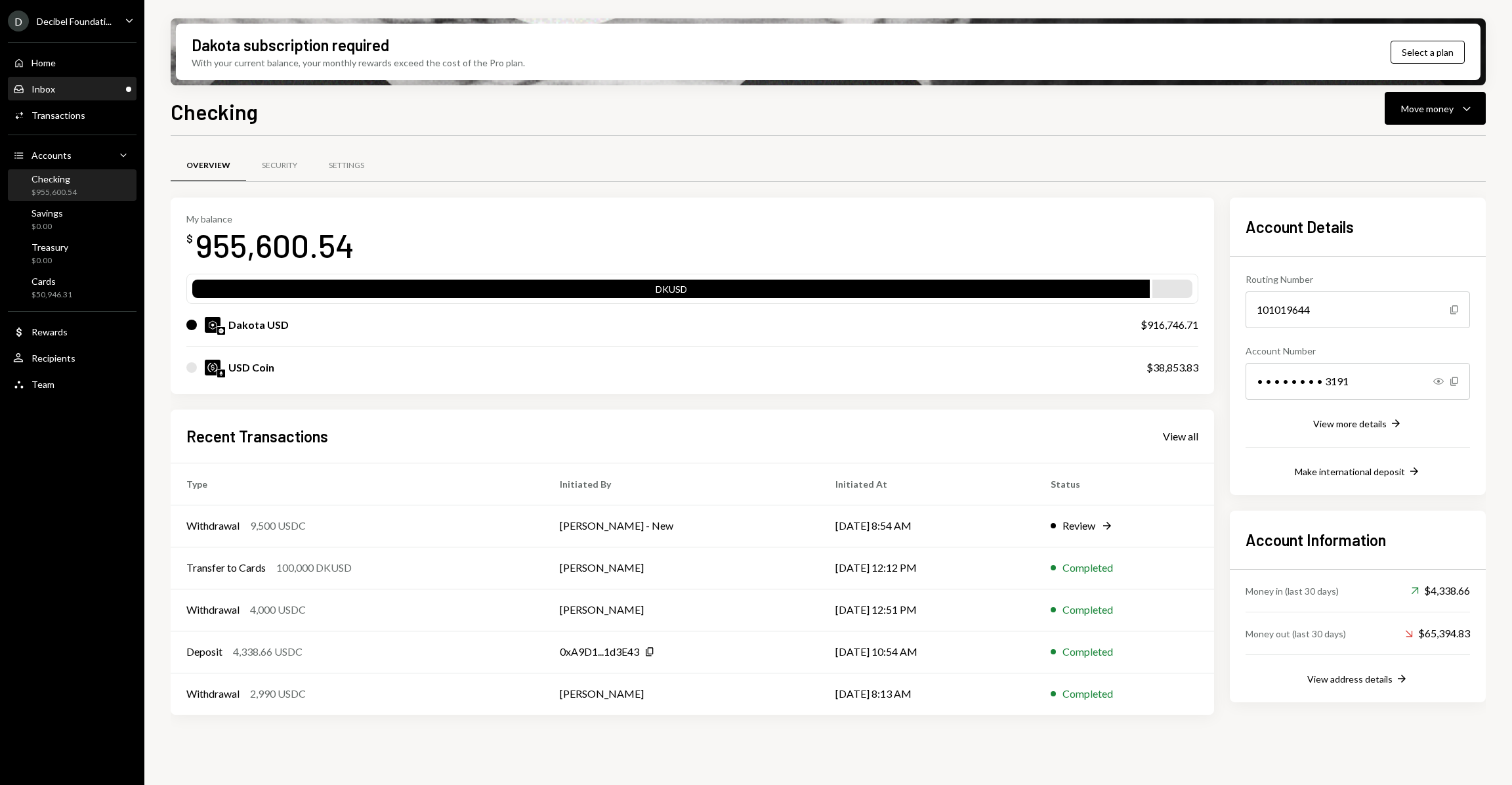
click at [86, 87] on div "Inbox Inbox" at bounding box center [72, 89] width 118 height 12
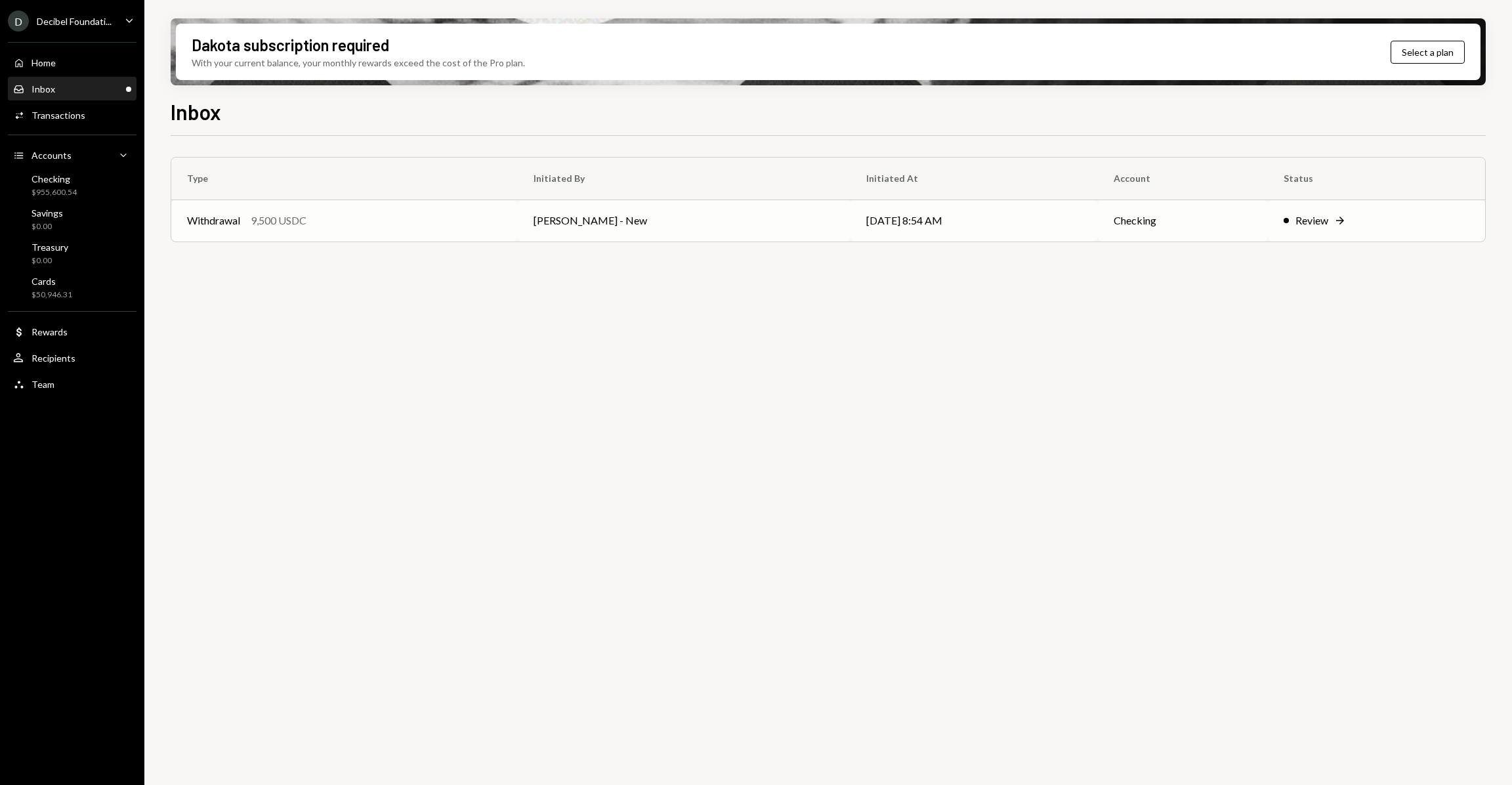
click at [1326, 235] on td "Review Right Arrow" at bounding box center [1376, 221] width 217 height 42
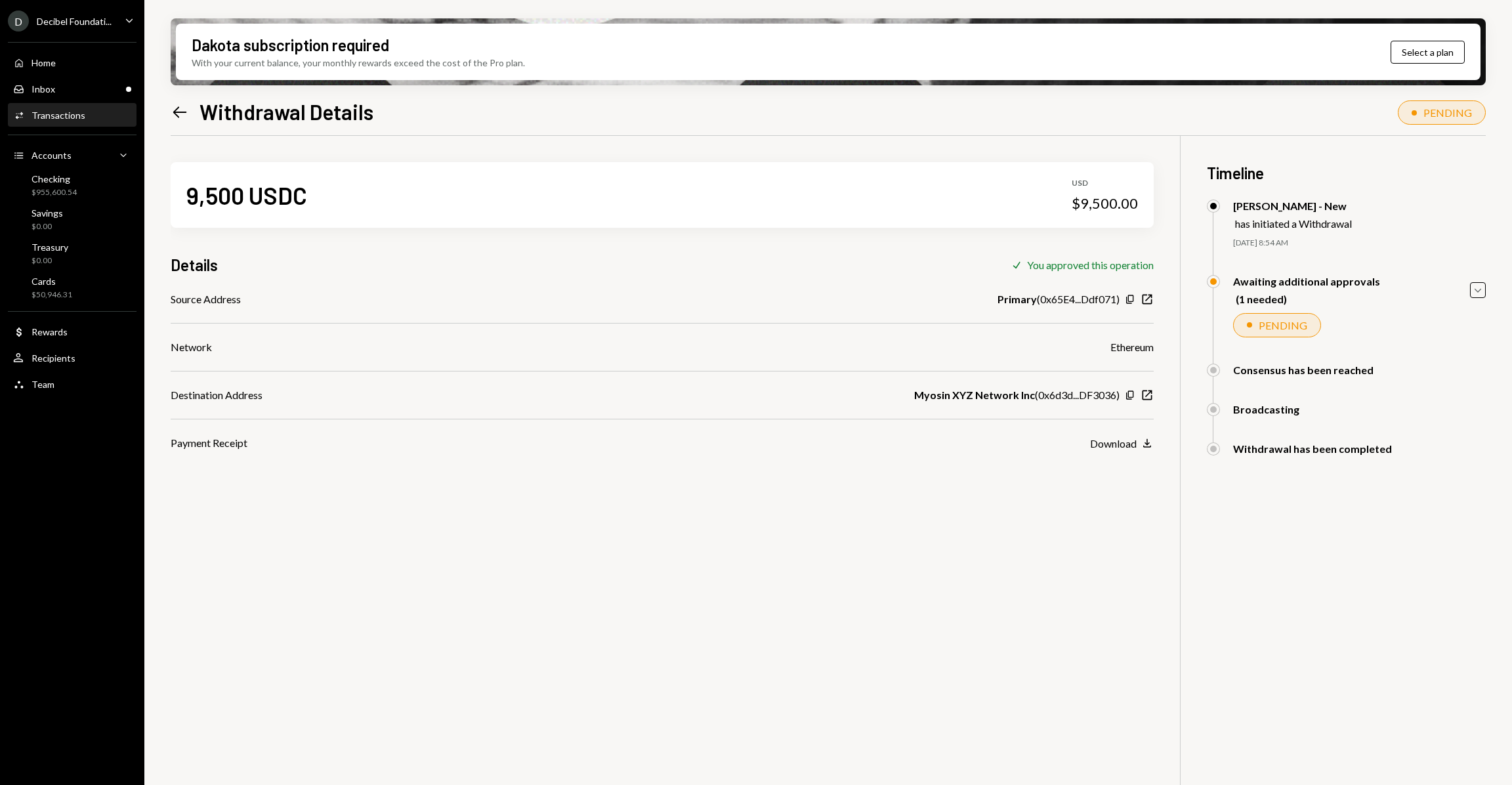
click at [1133, 348] on div "Ethereum" at bounding box center [1132, 348] width 43 height 16
click at [1133, 348] on div "Ethereum" at bounding box center [1132, 348] width 43 height 16
click at [1177, 348] on div "9,500 USDC USD $9,500.00 Details Check You approved this operation Source Addre…" at bounding box center [828, 528] width 1315 height 785
click at [1296, 610] on div "9,500 USDC USD $9,500.00 Details Check You approved this operation Source Addre…" at bounding box center [828, 528] width 1315 height 785
click at [41, 88] on div "Inbox" at bounding box center [43, 88] width 23 height 11
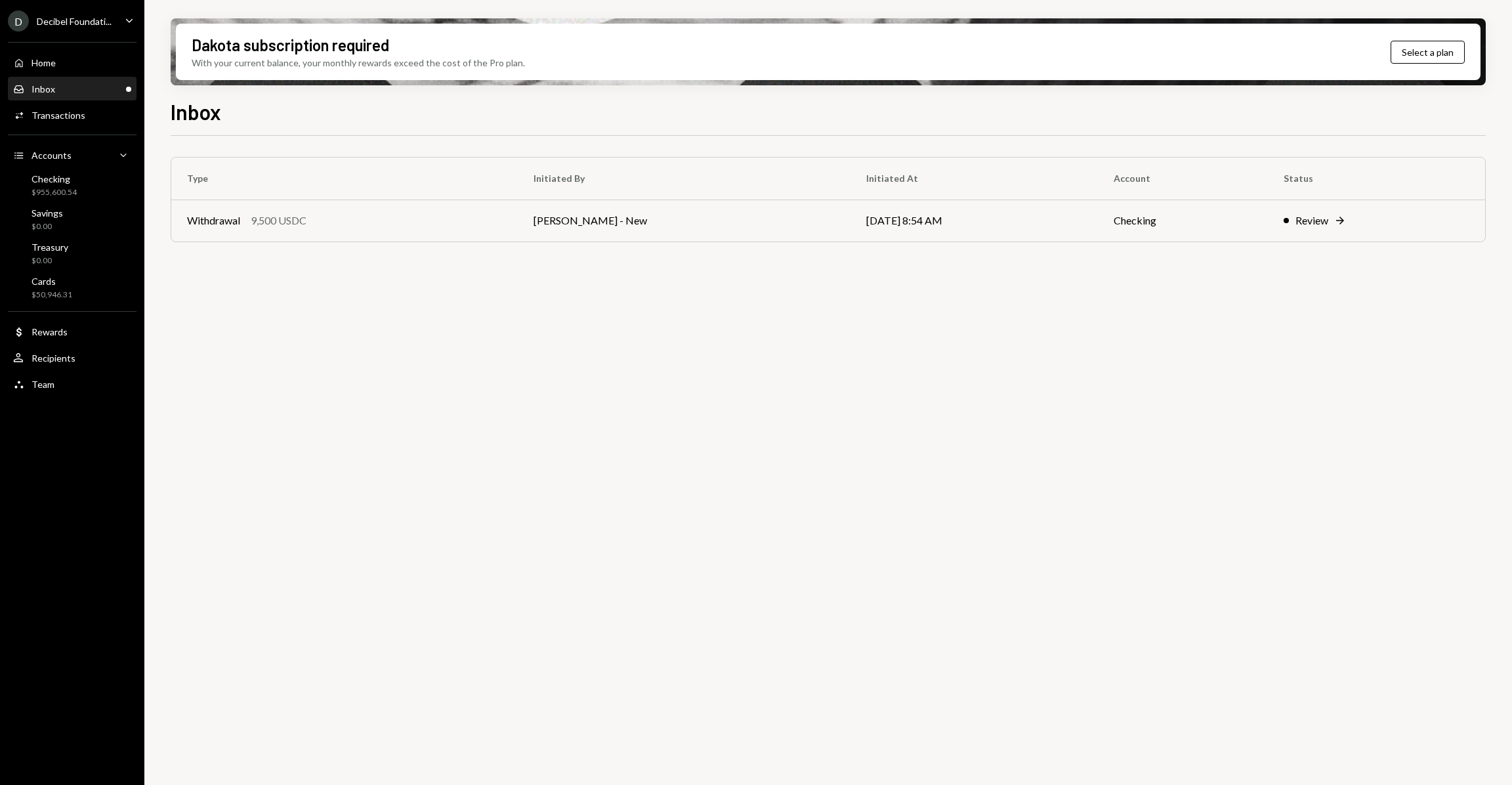
click at [851, 433] on div "Type Initiated By Initiated At Account Status Withdrawal 9,500 USDC Philip Bild…" at bounding box center [828, 468] width 1315 height 665
click at [60, 185] on div "Checking $955,600.54" at bounding box center [54, 186] width 45 height 25
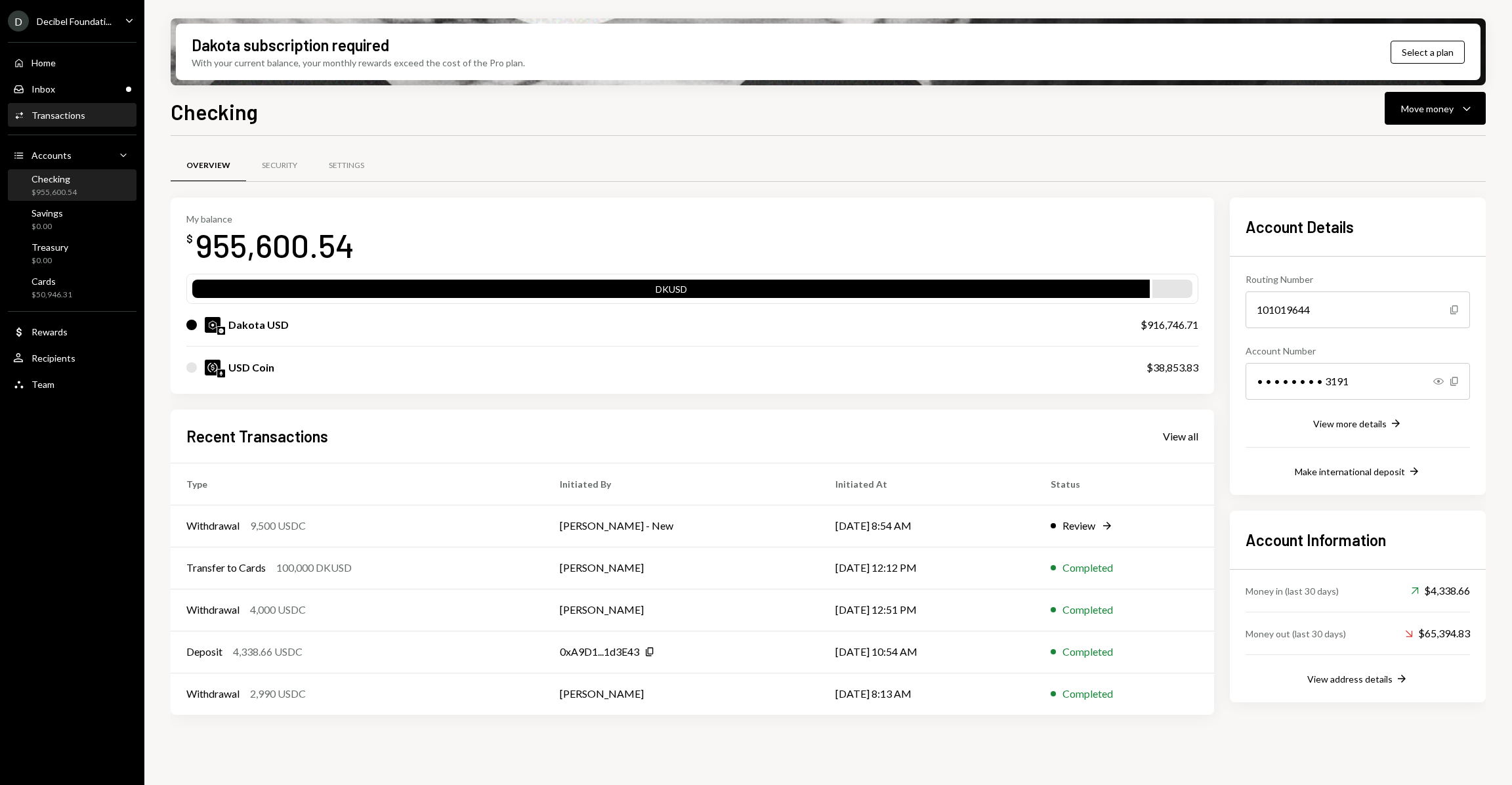
click at [76, 122] on div "Activities Transactions" at bounding box center [72, 115] width 118 height 23
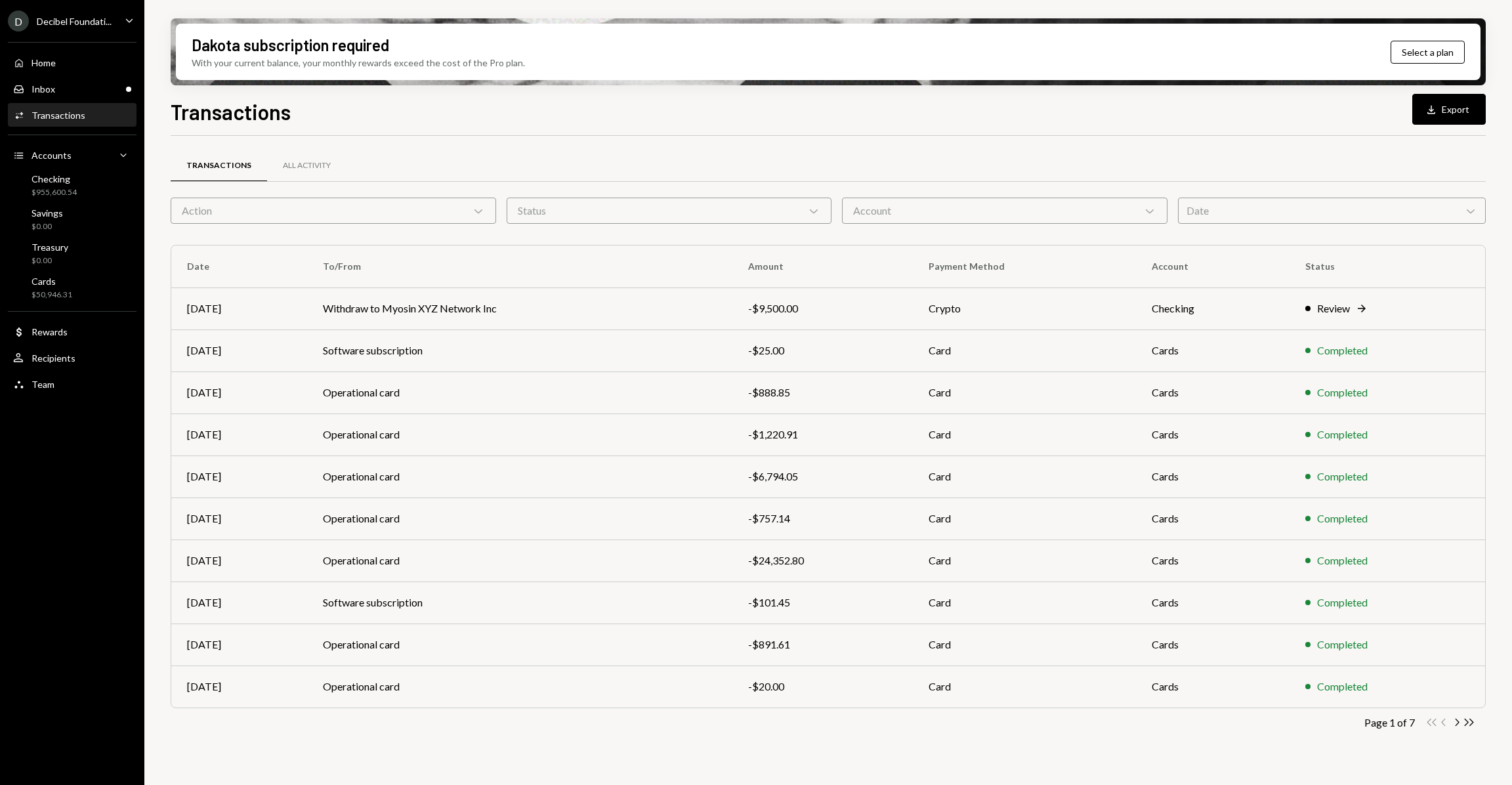
click at [918, 218] on div "Account Chevron Down" at bounding box center [1005, 211] width 326 height 26
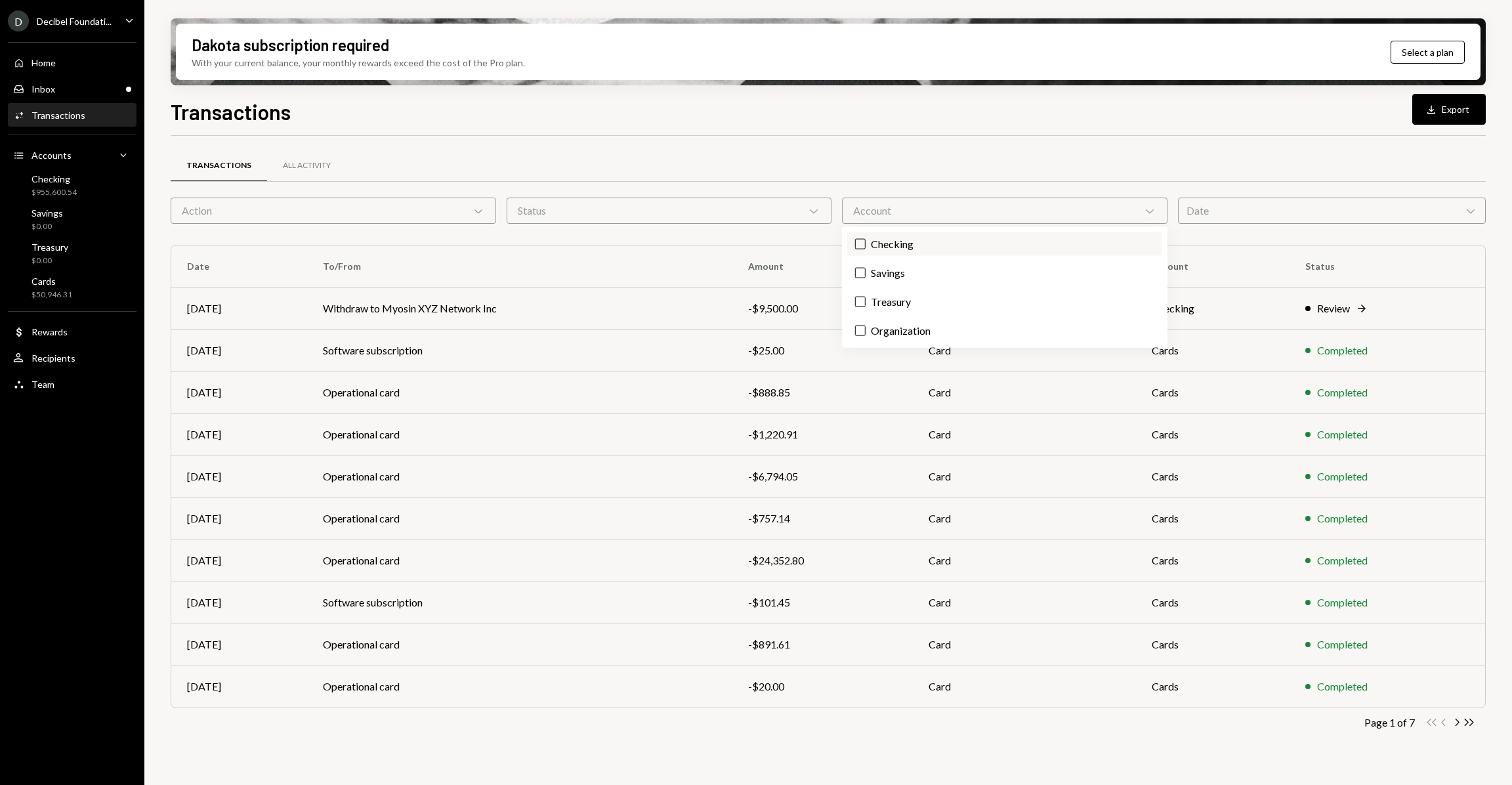
click at [905, 241] on label "Checking" at bounding box center [1005, 244] width 315 height 23
click at [866, 241] on button "Checking" at bounding box center [861, 244] width 10 height 10
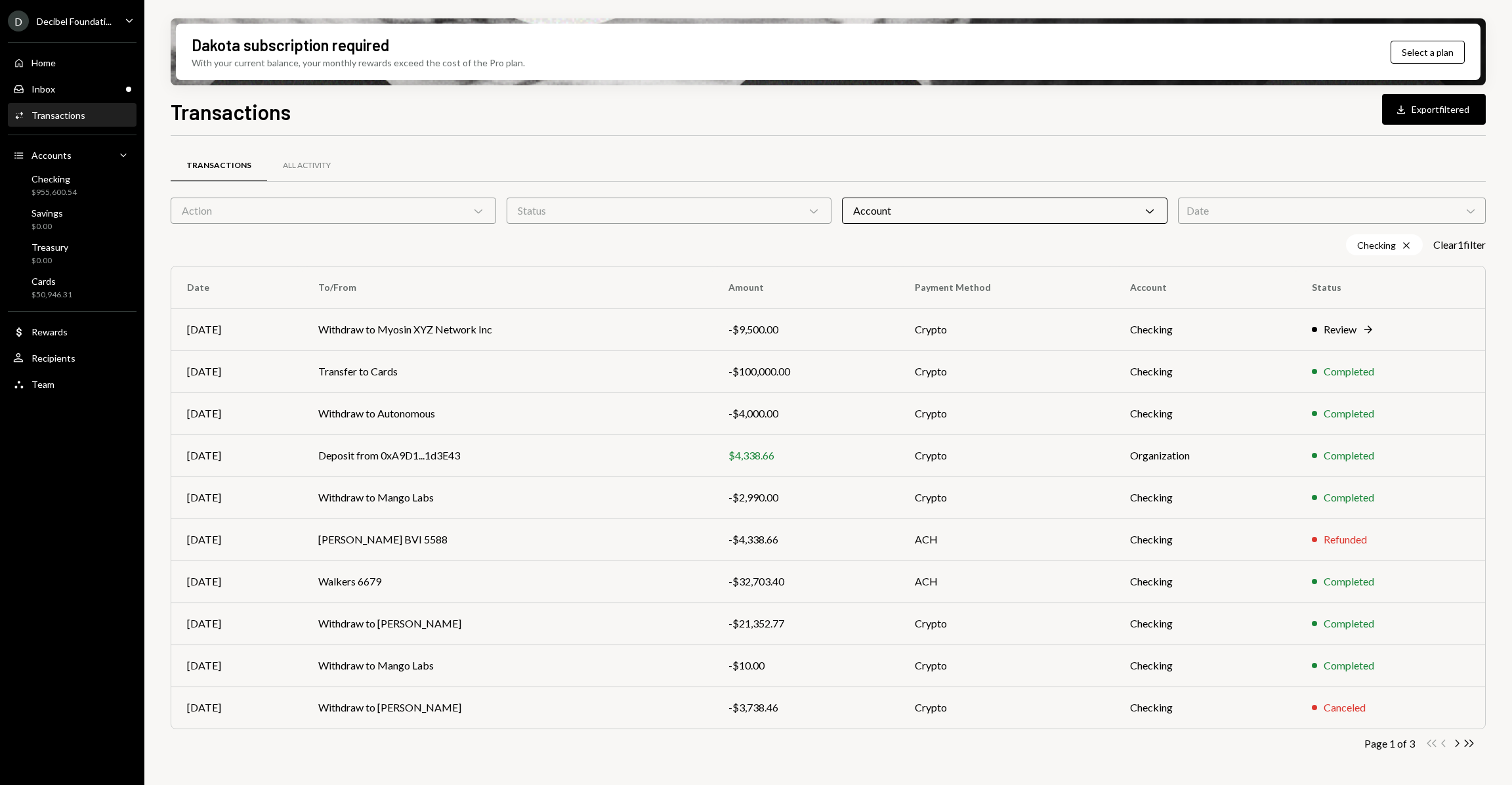
click at [697, 246] on div "Checking Cross Clear 1 filter" at bounding box center [828, 245] width 1315 height 21
